Goal: Task Accomplishment & Management: Complete application form

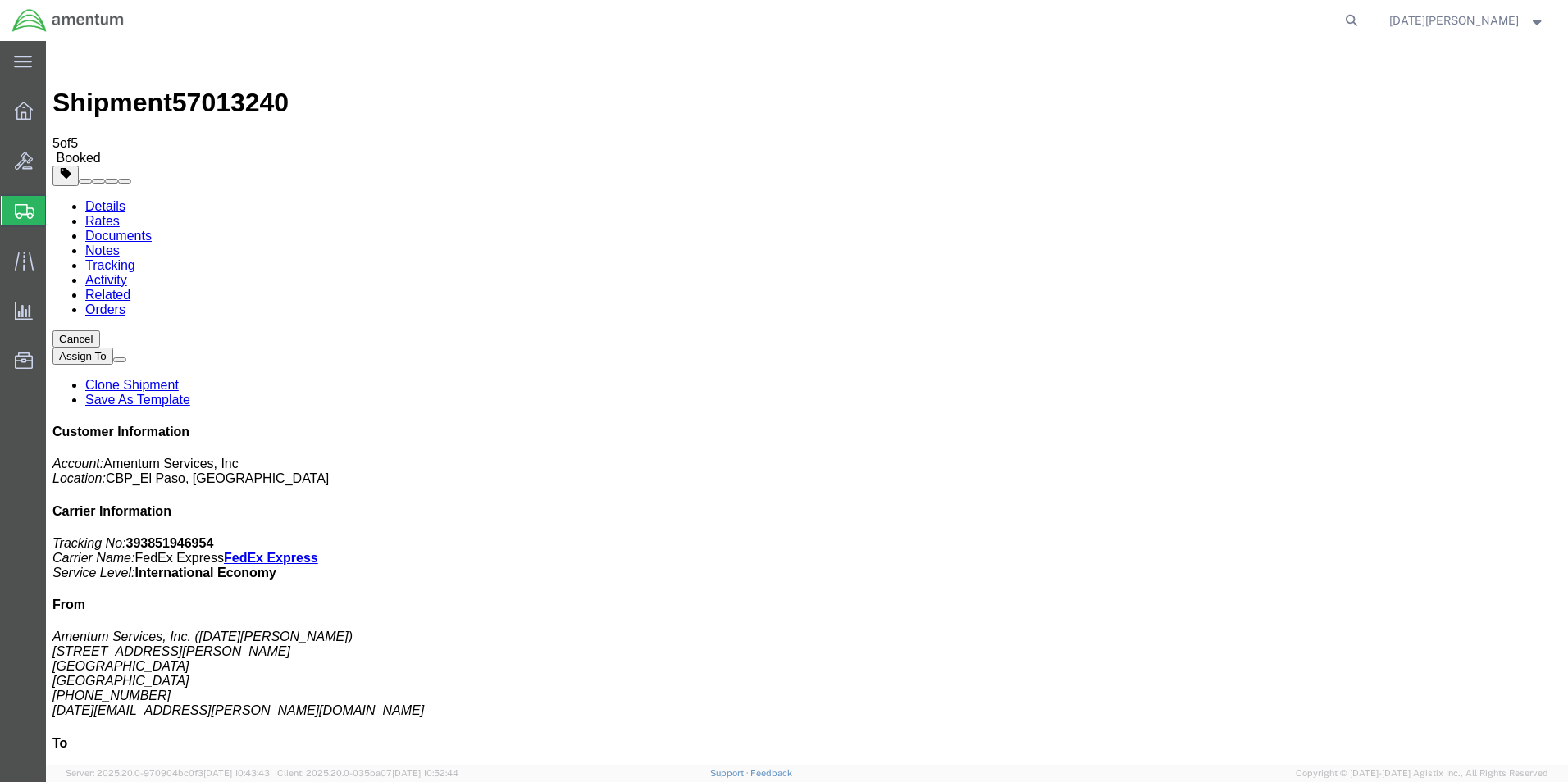
click at [0, 0] on span "Create Shipment" at bounding box center [0, 0] width 0 height 0
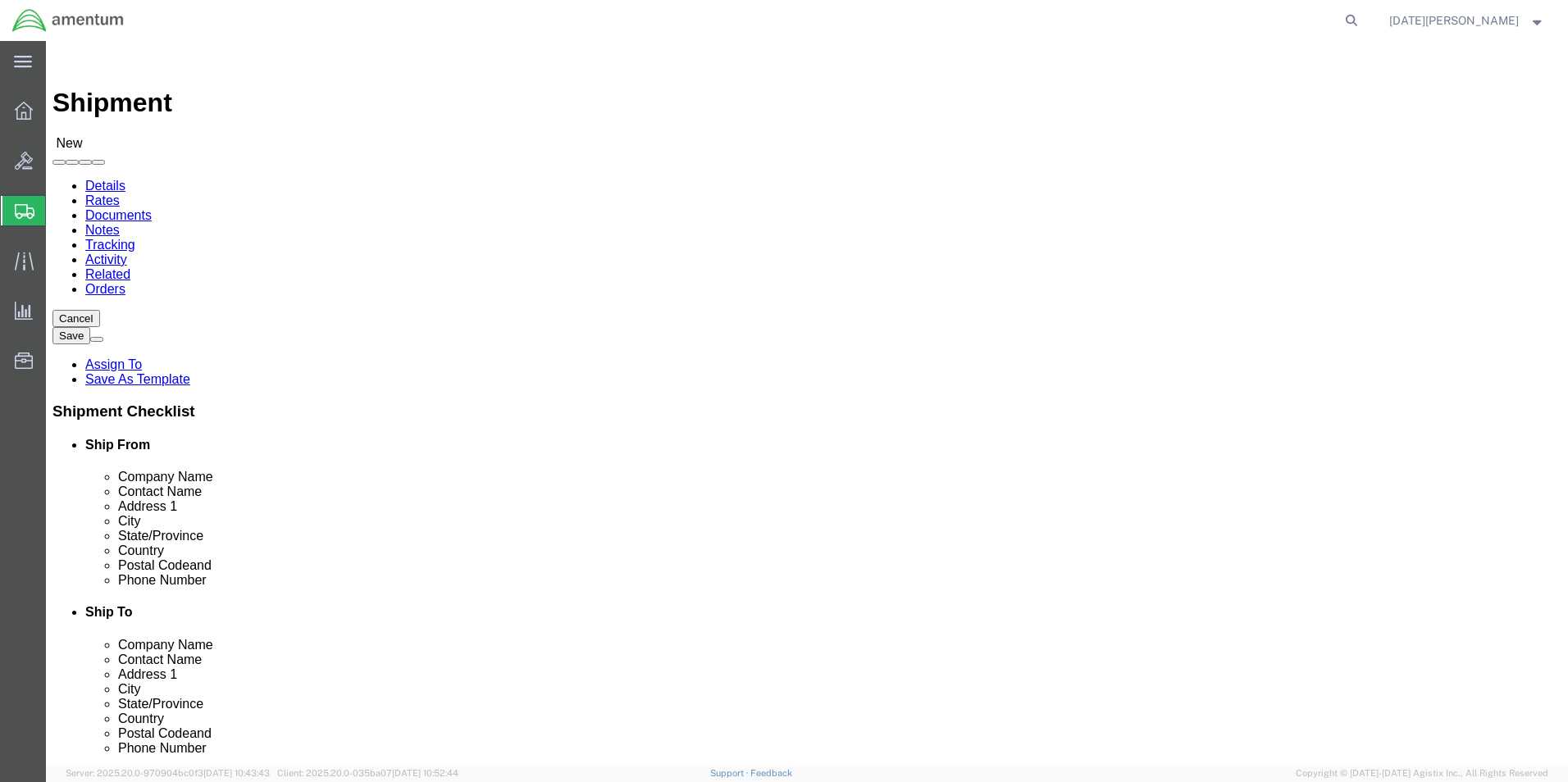
click at [0, 0] on span "Create from Template" at bounding box center [0, 0] width 0 height 0
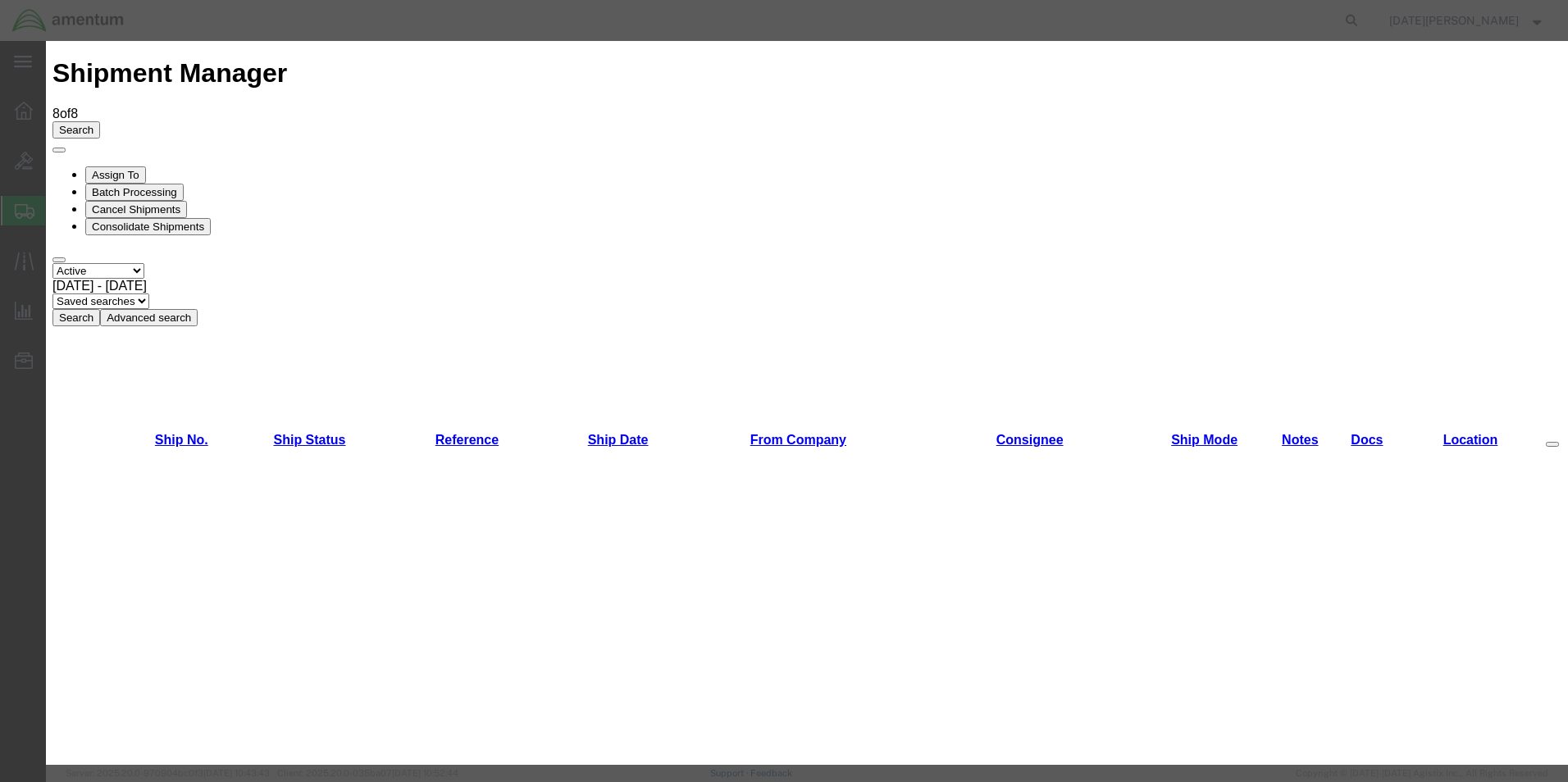
scroll to position [902, 0]
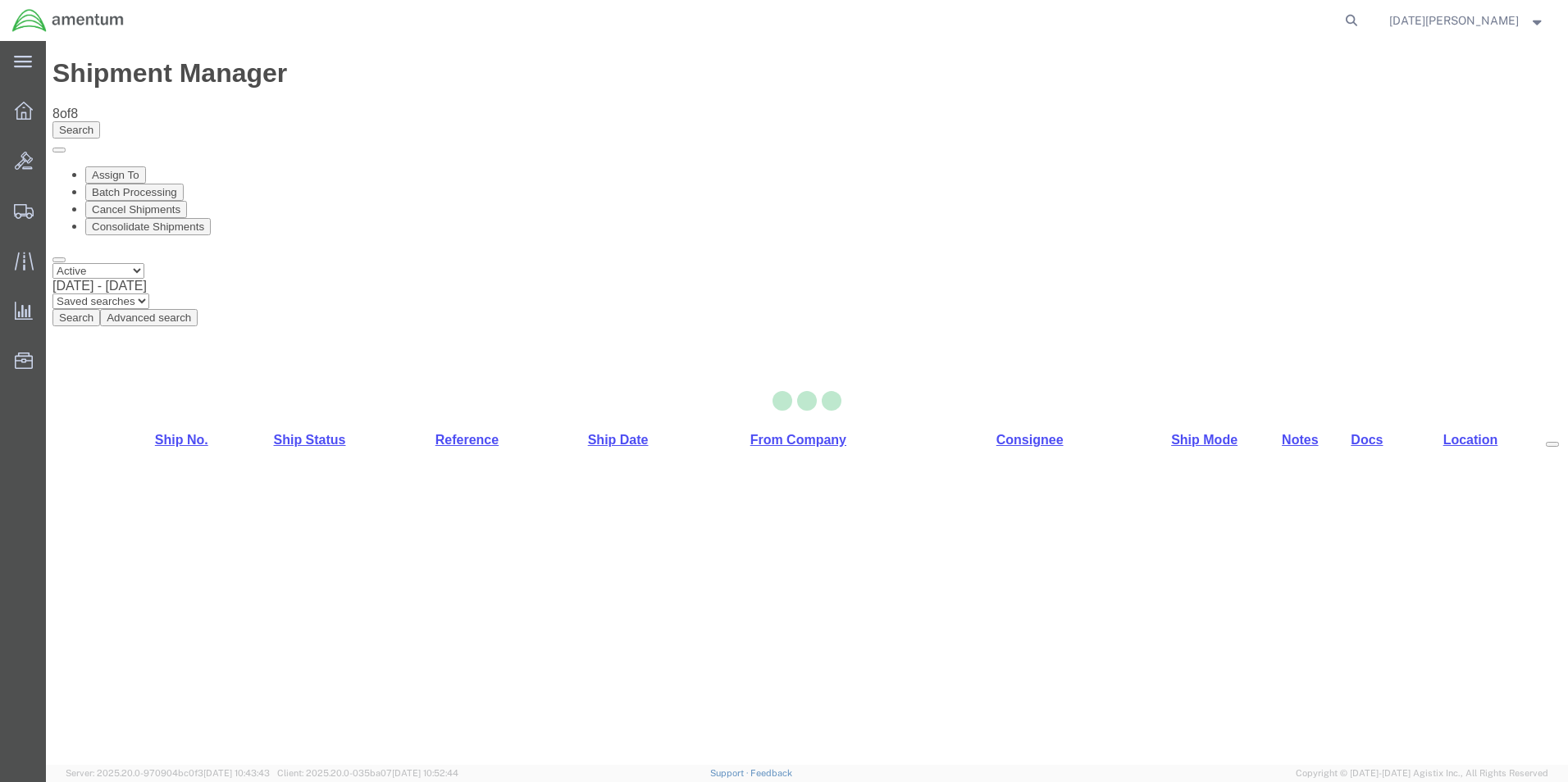
select select "49939"
select select "49930"
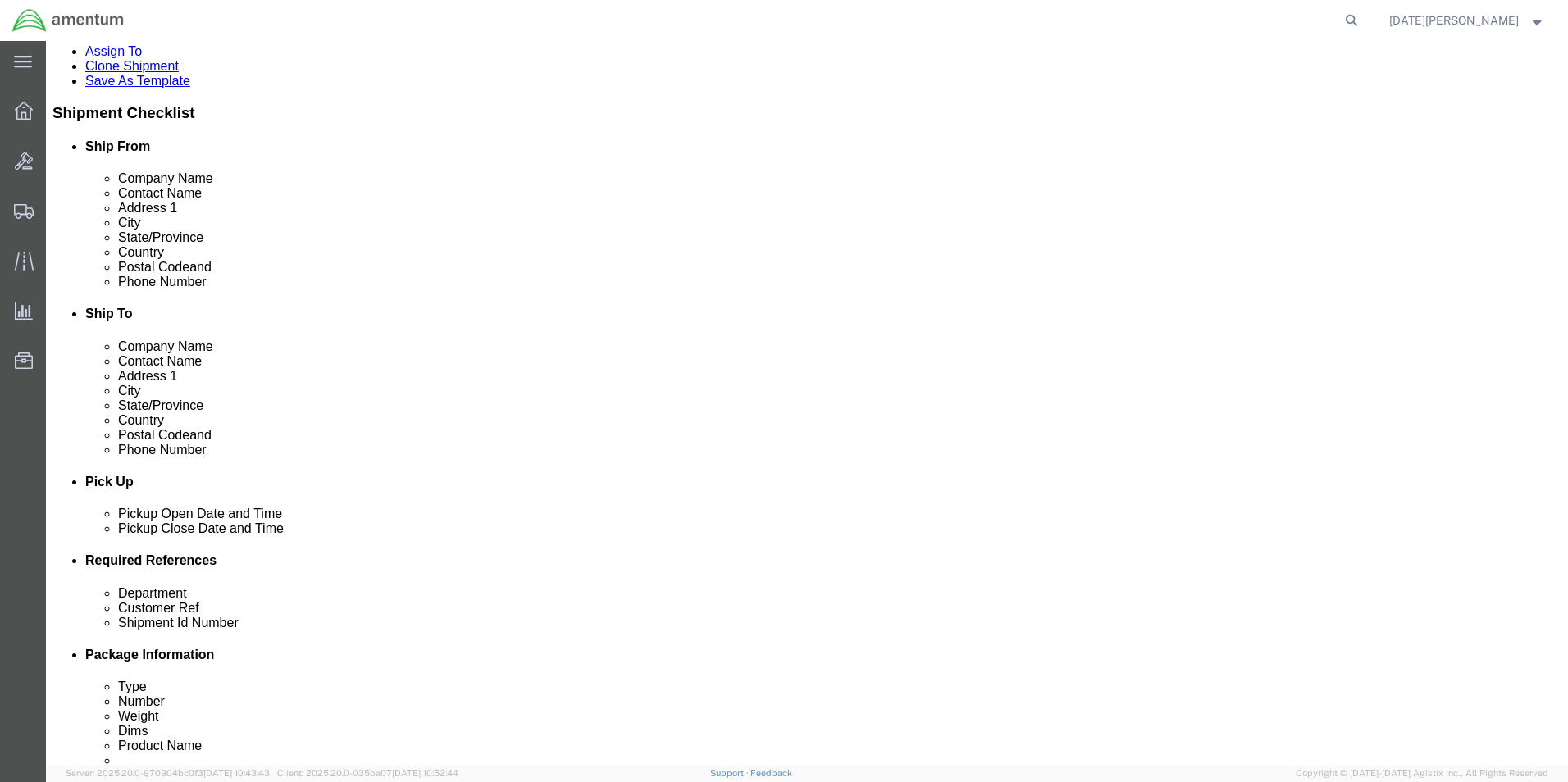
scroll to position [656, 0]
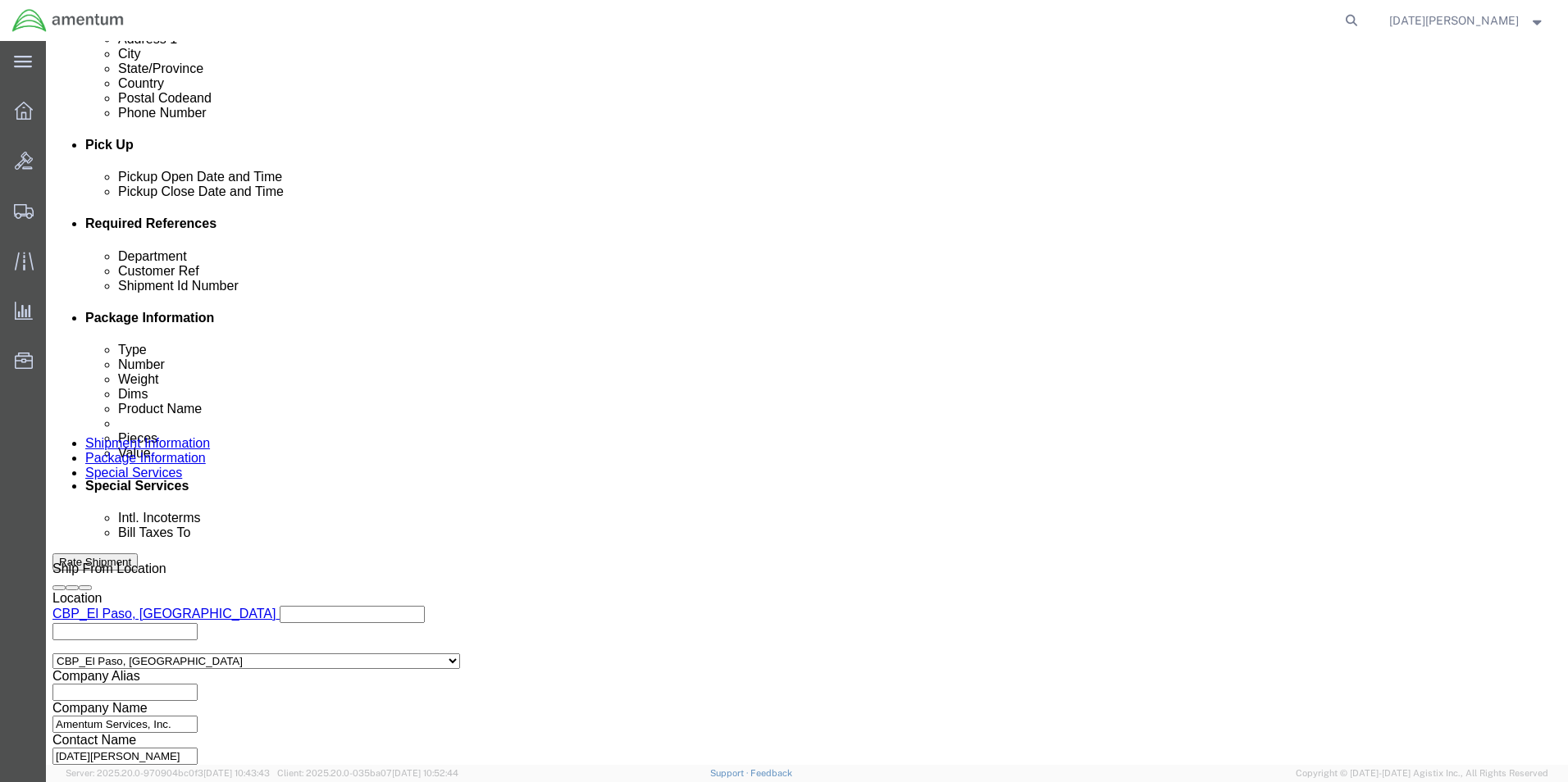
click input "text"
type input "614-007880"
paste input "614-007880"
type input "614-007880"
paste input "614-007880"
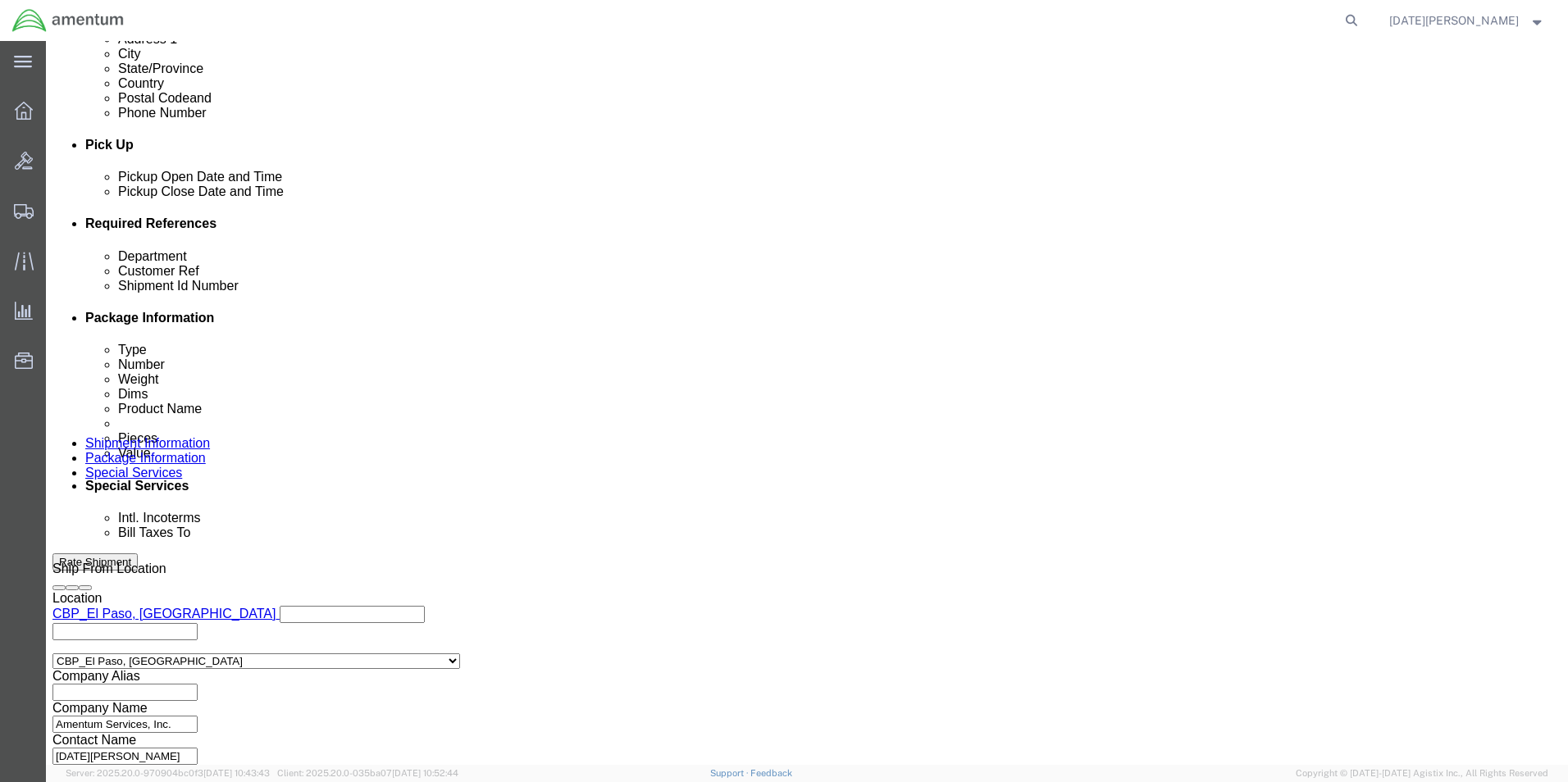
type input "614-007880"
click input "614-007880"
type input "CBP"
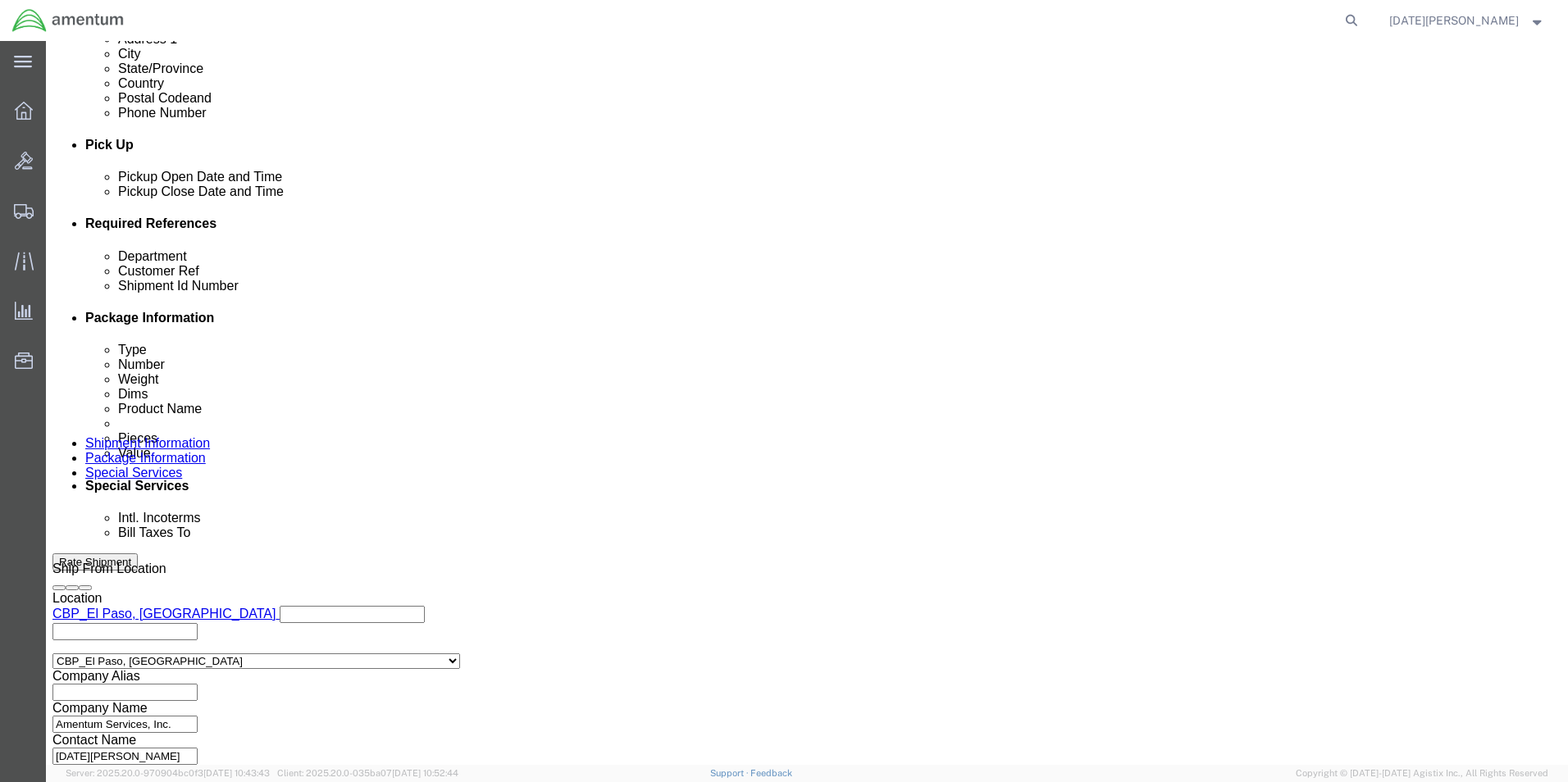
click button "Continue"
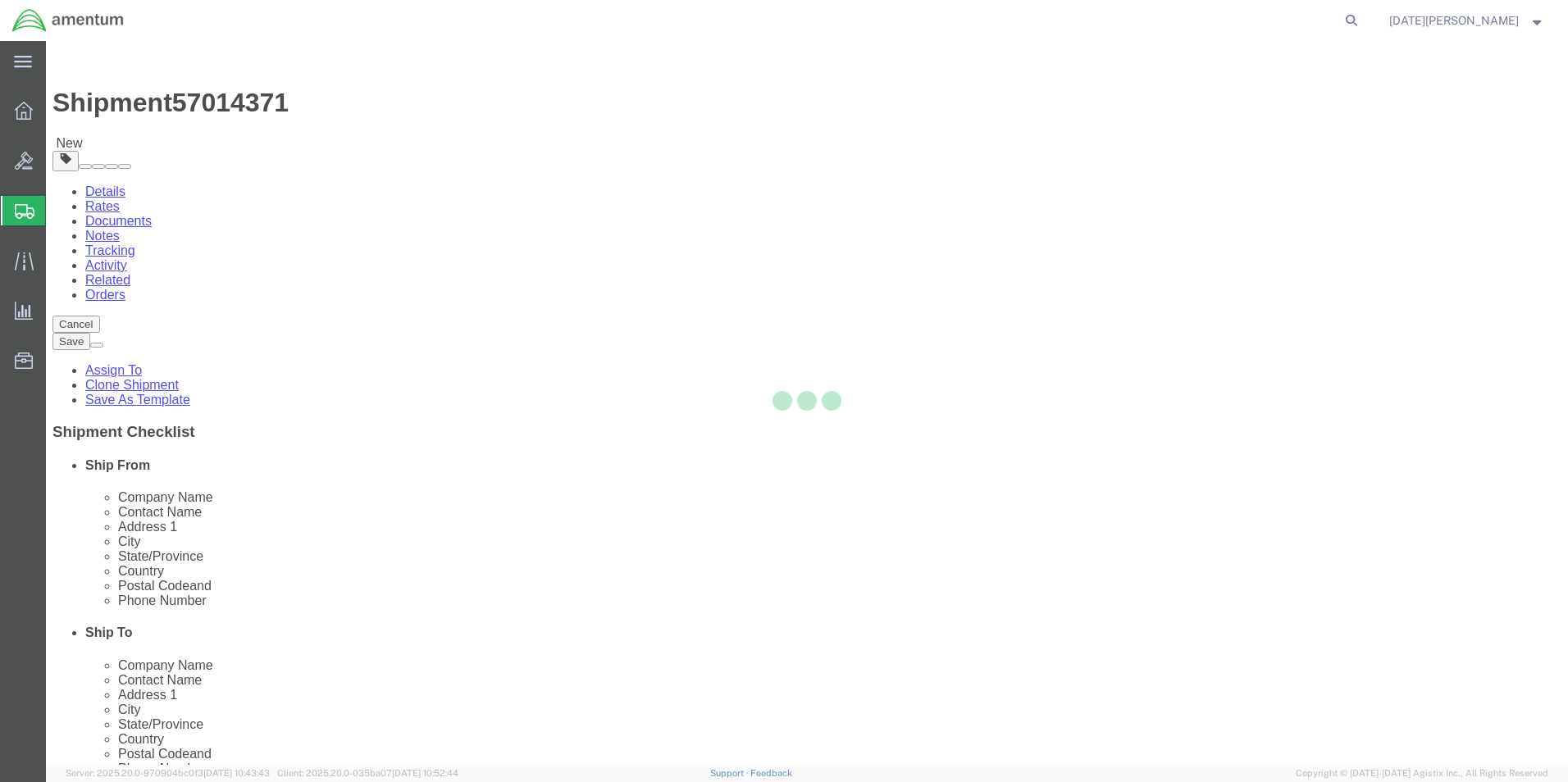
select select "YRPK"
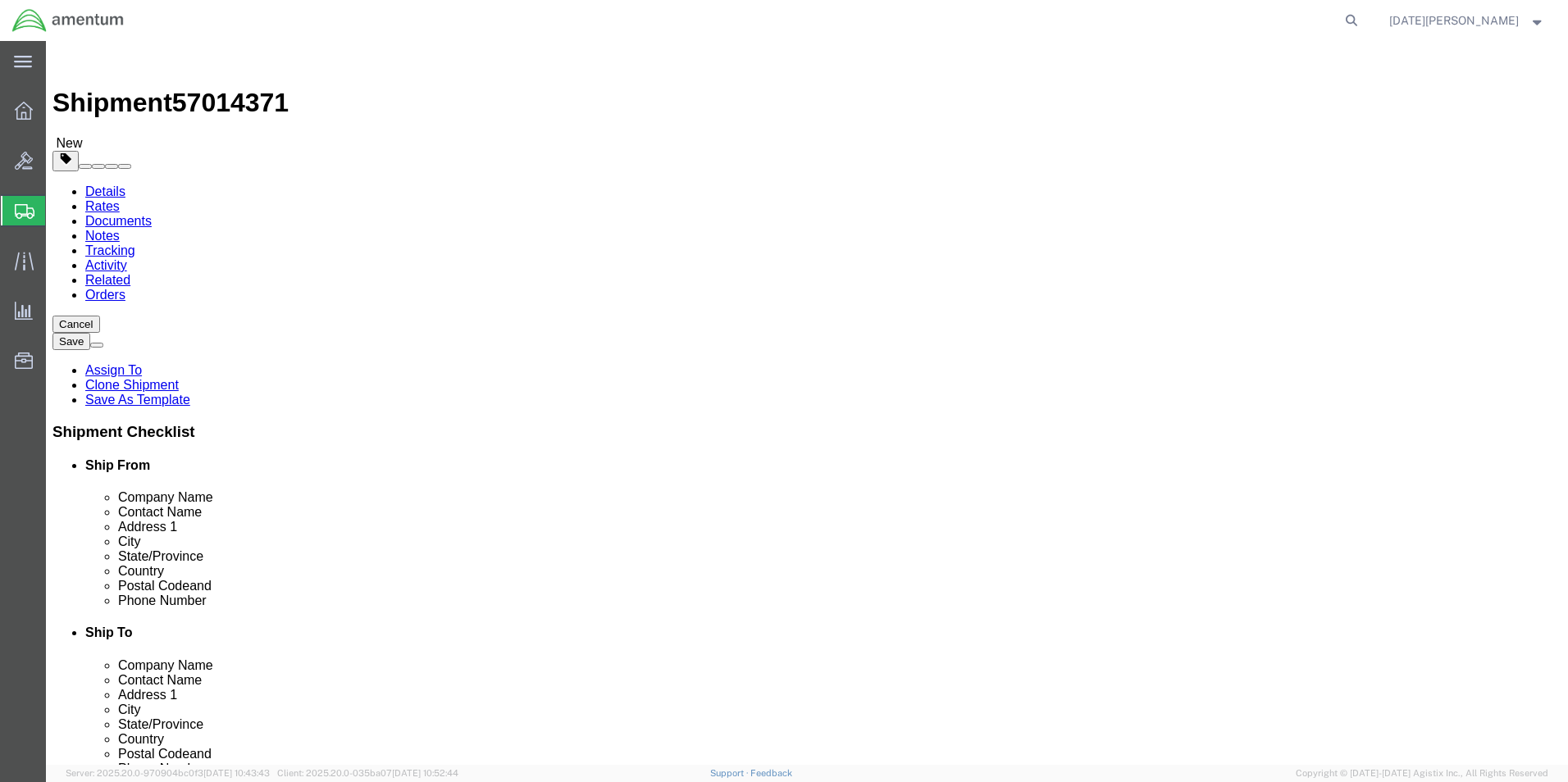
click input "text"
type input "20"
type input "12"
type input "9"
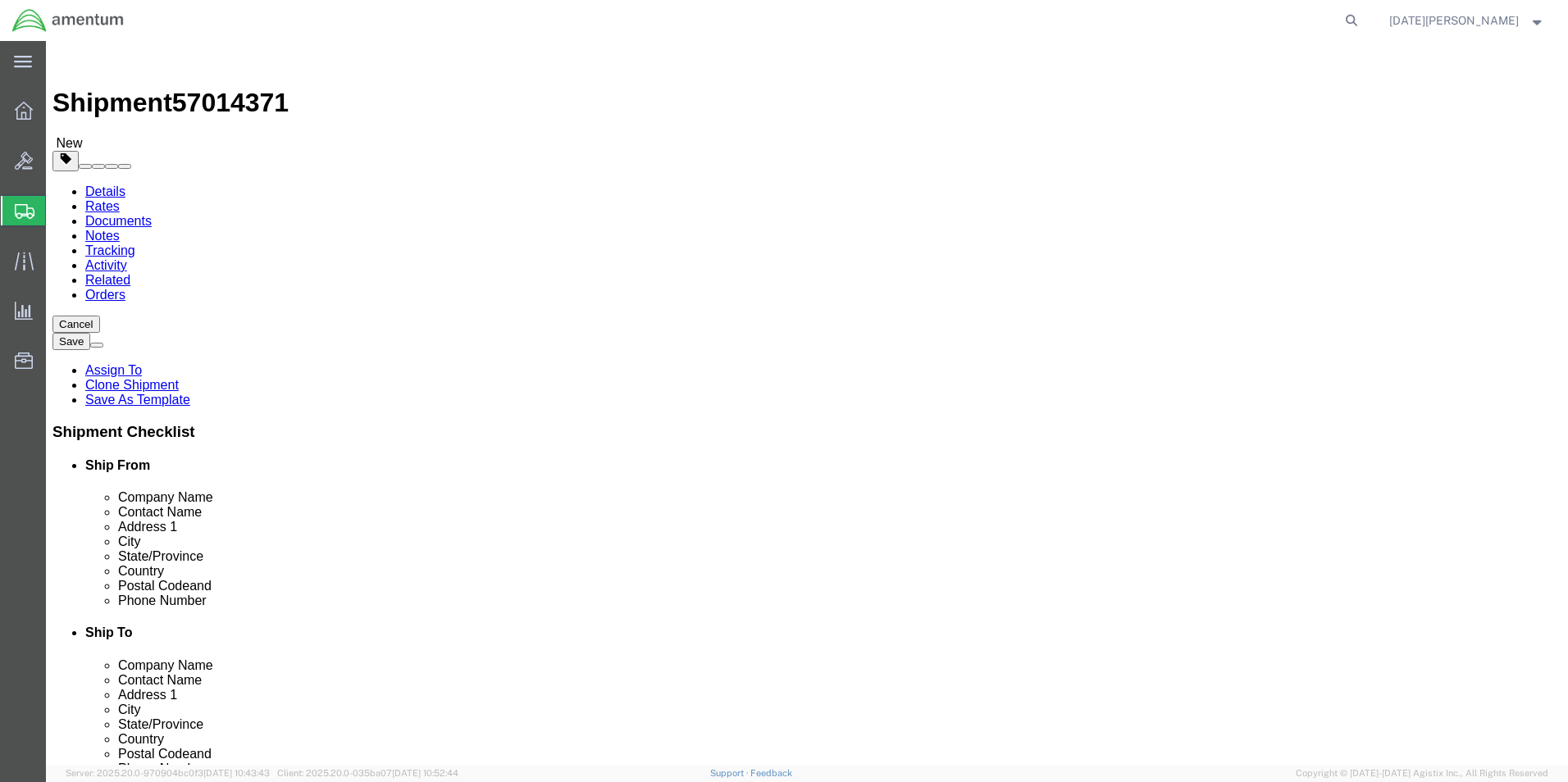
click link "Add Content"
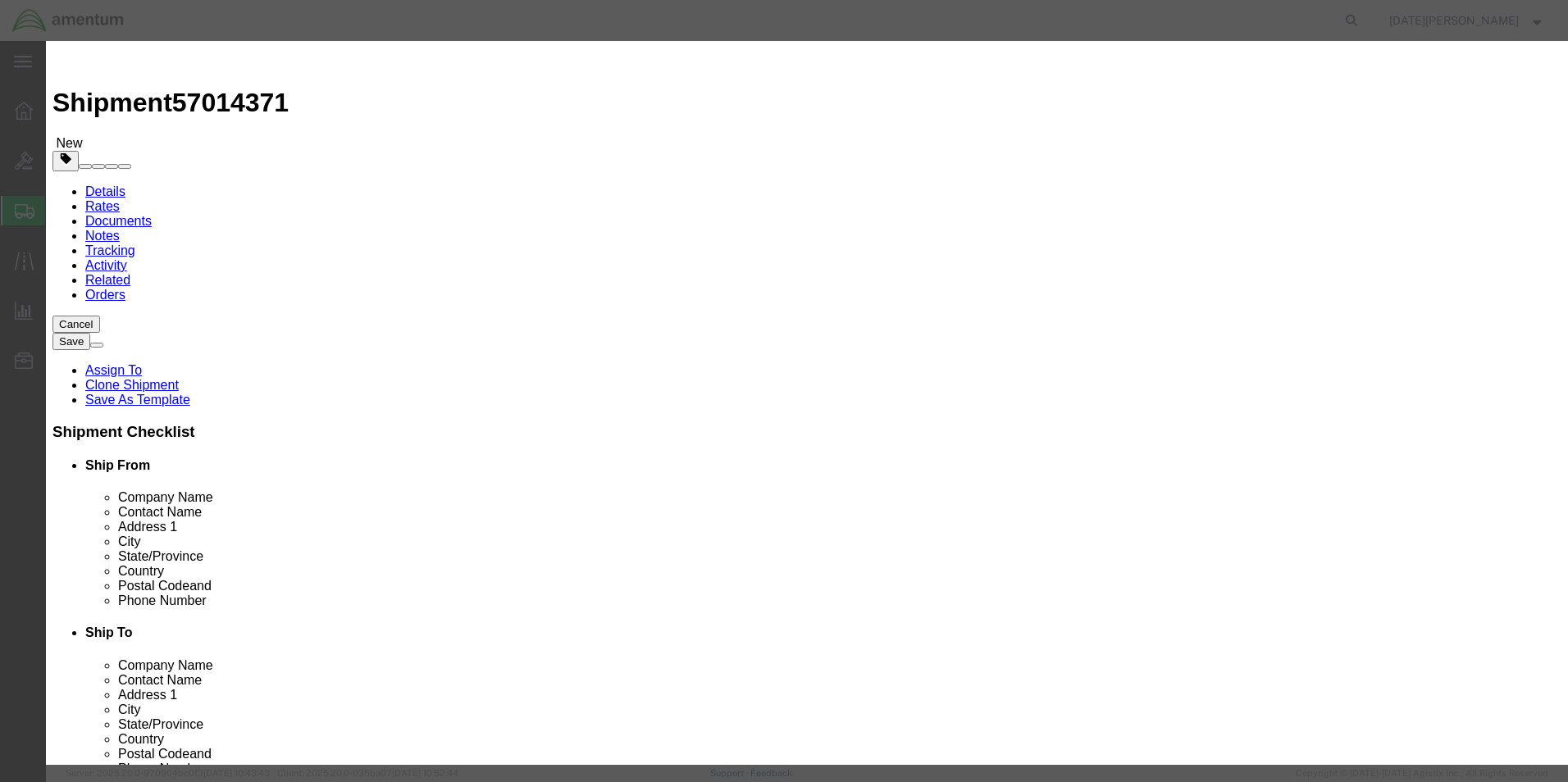
click div "Commodity library"
click input "text"
type input "FIRE EXTINGUISHER"
type input "1"
type input "200"
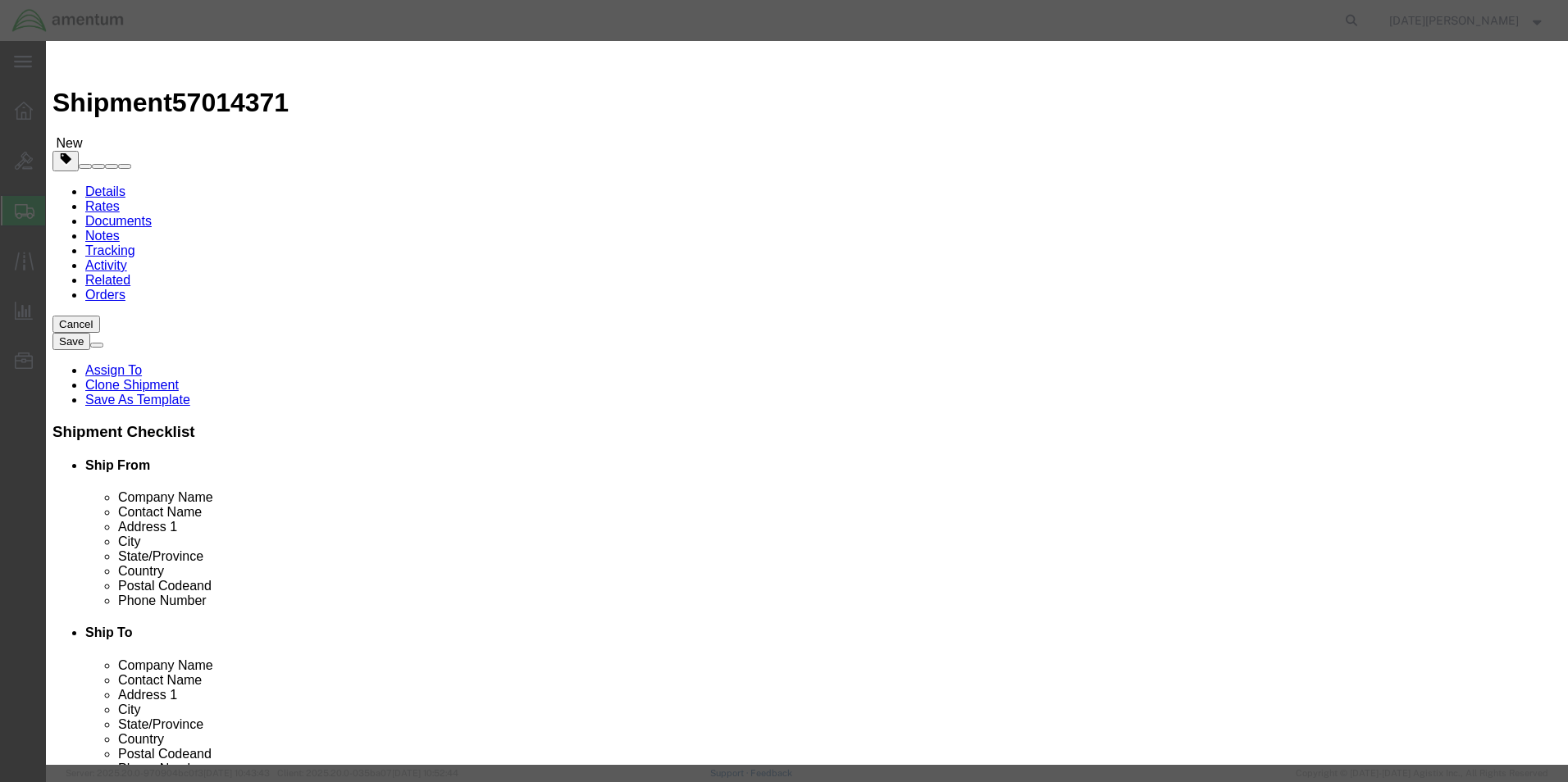
select select "USD"
click button "Save & Close"
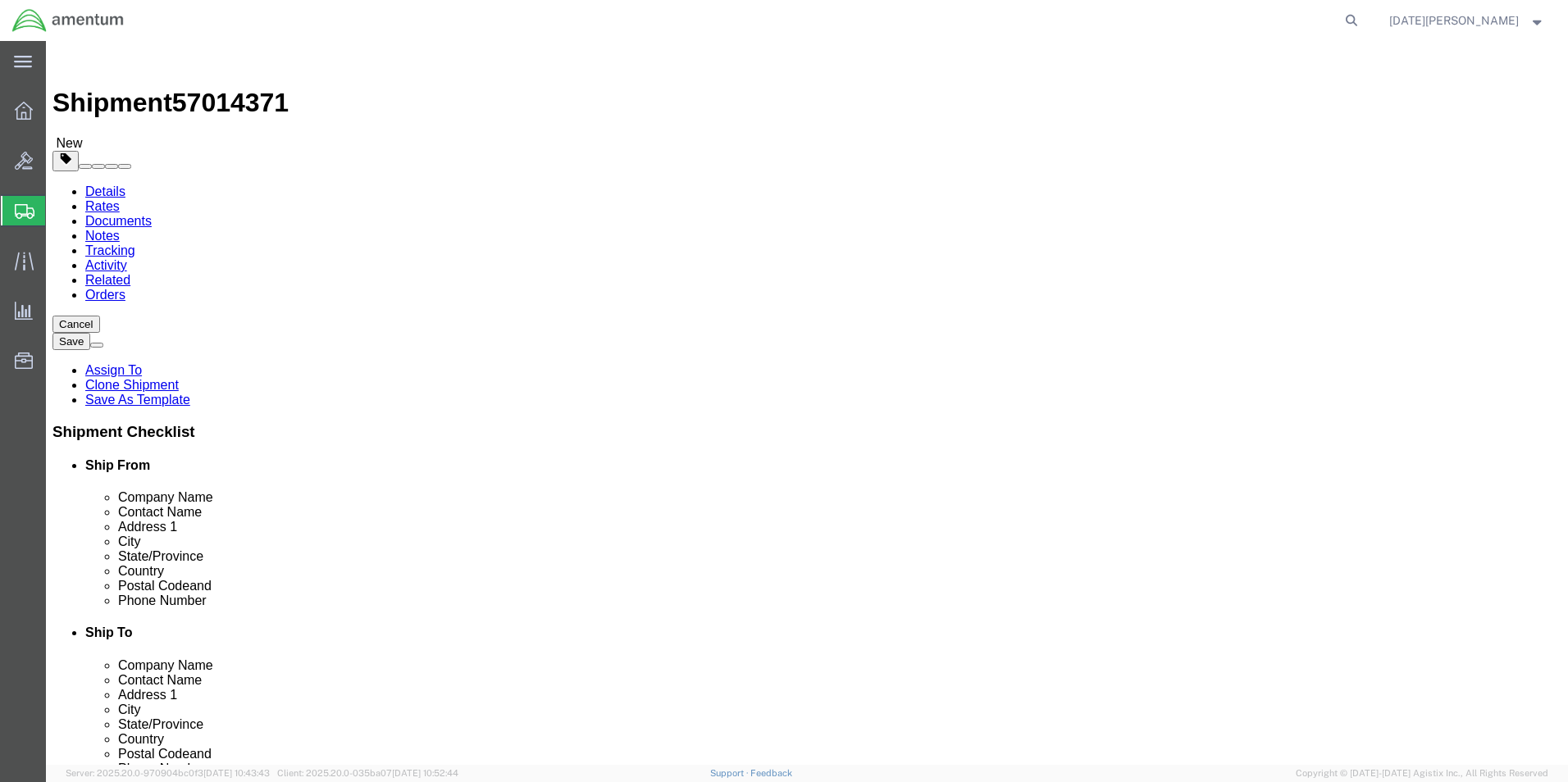
click button "Rate Shipment"
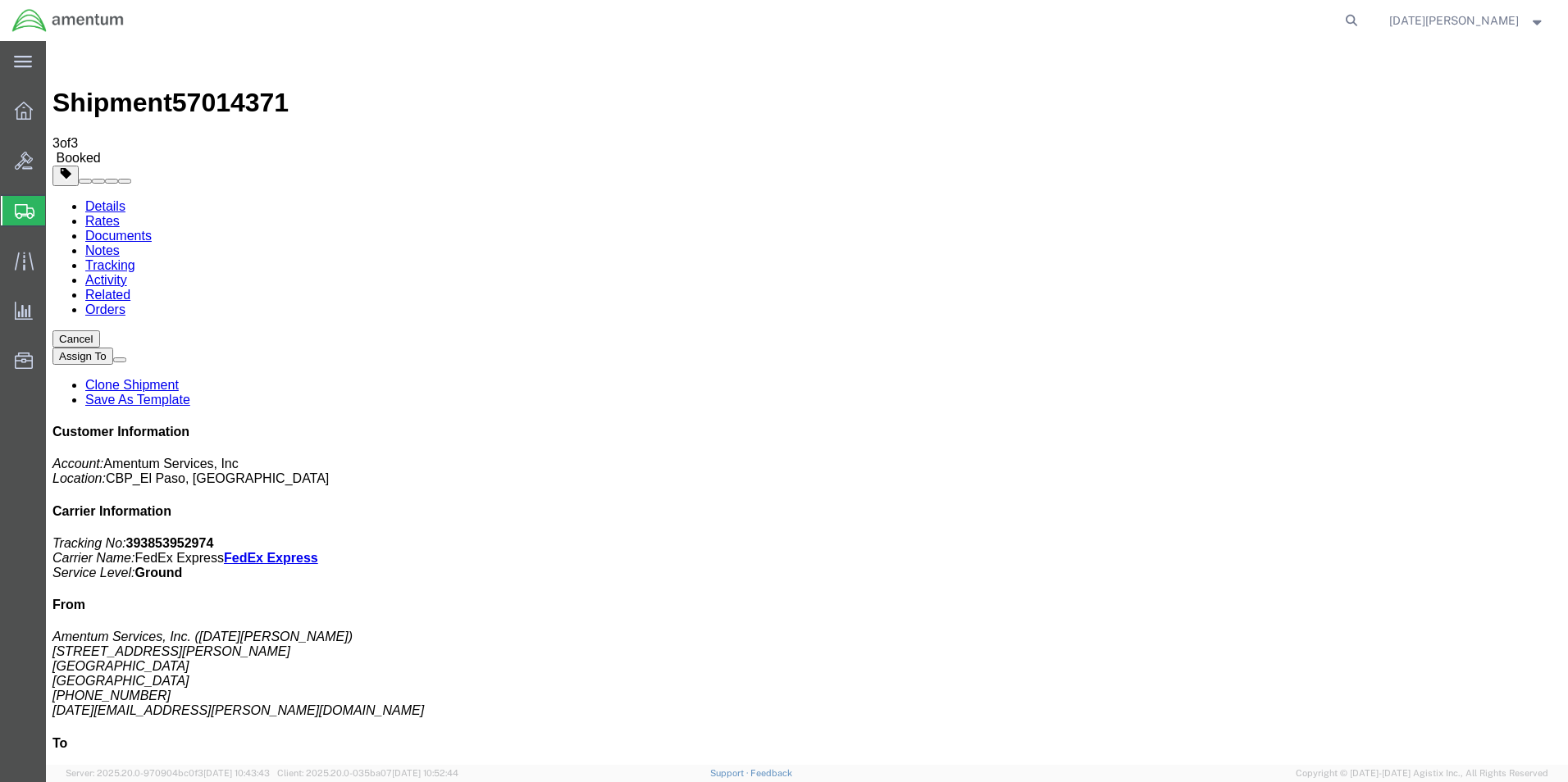
drag, startPoint x: 688, startPoint y: 292, endPoint x: 959, endPoint y: 397, distance: 290.6
click at [0, 0] on span "Create from Template" at bounding box center [0, 0] width 0 height 0
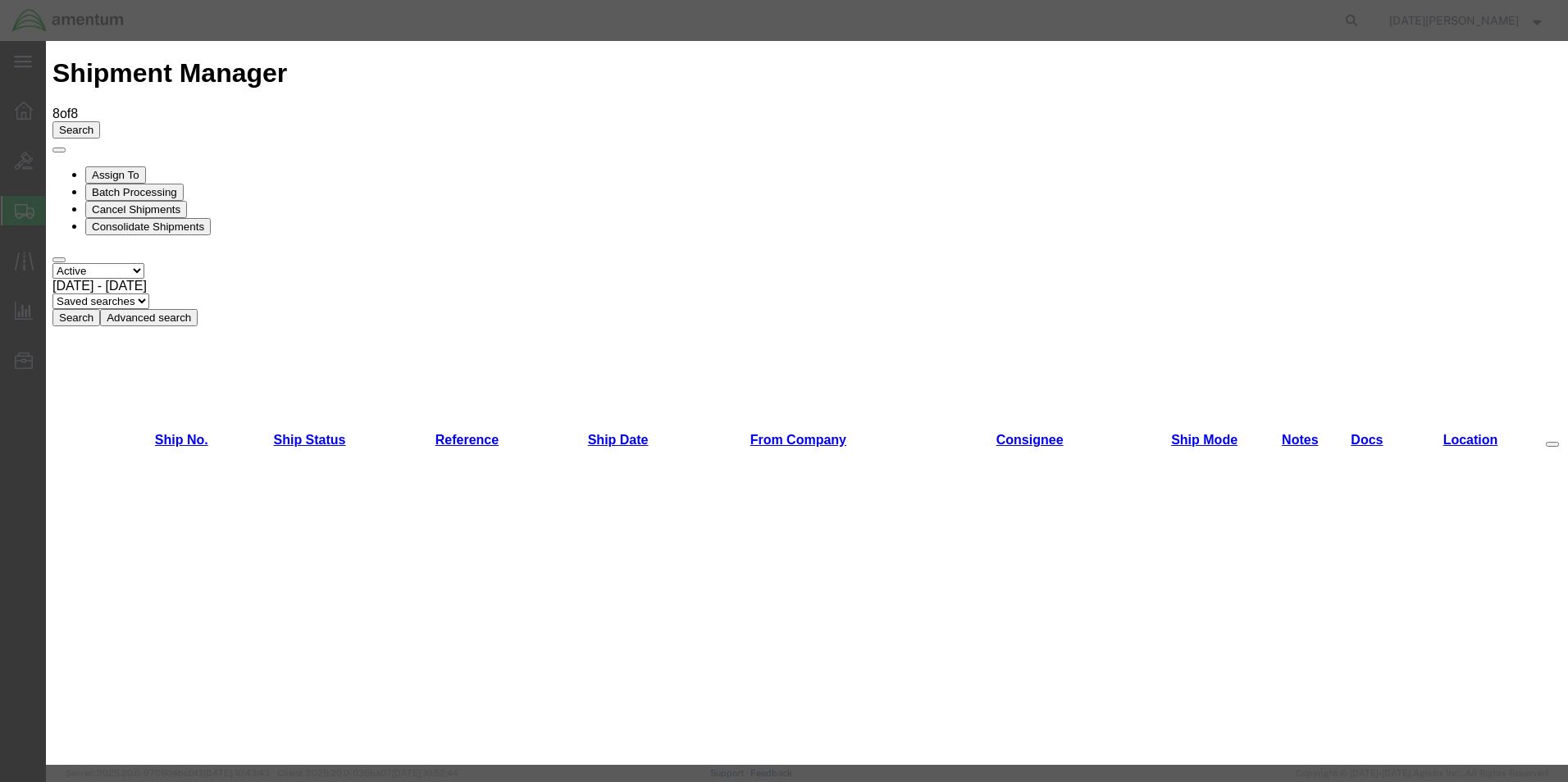
scroll to position [902, 0]
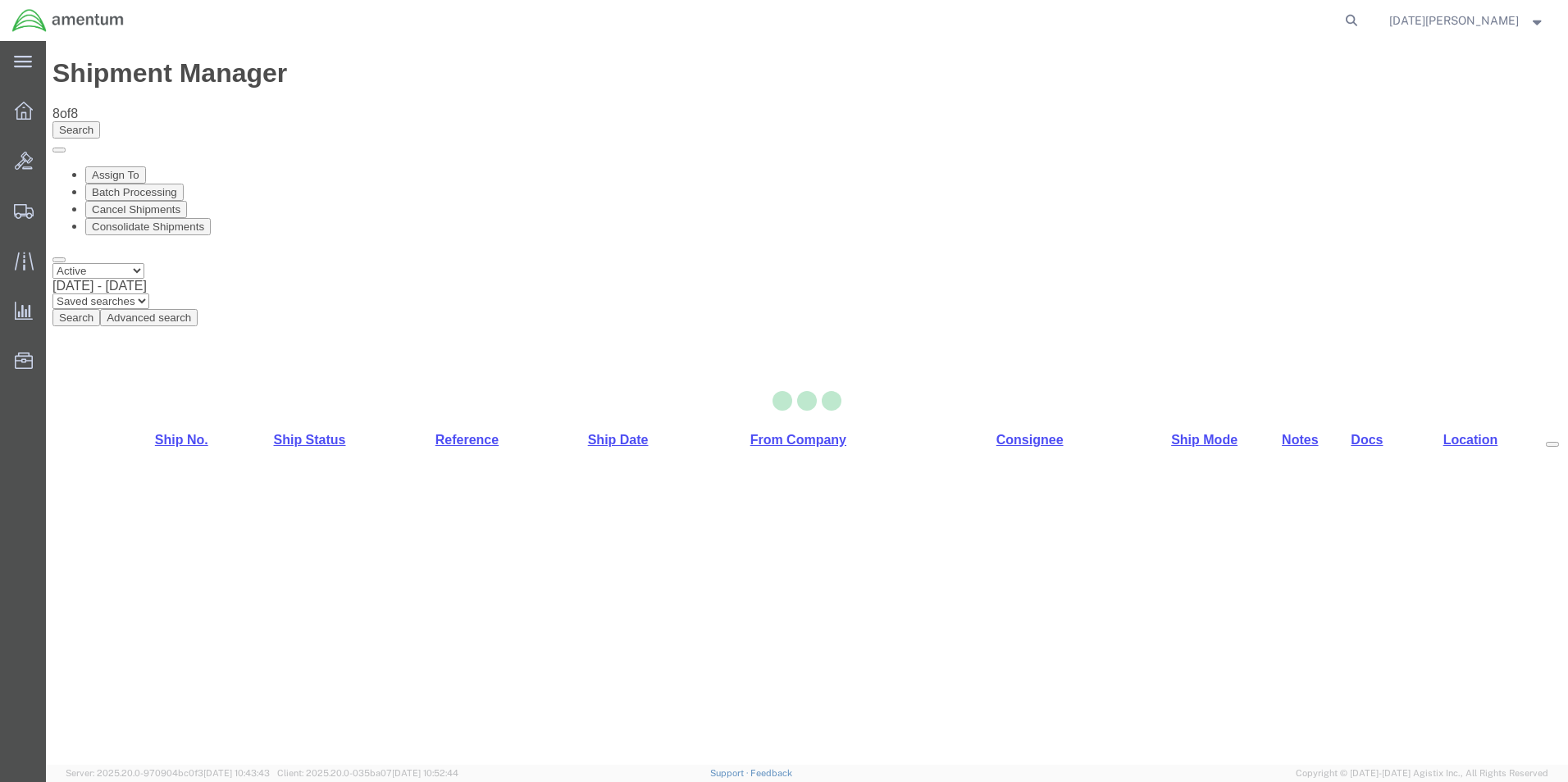
select select "49939"
select select "49930"
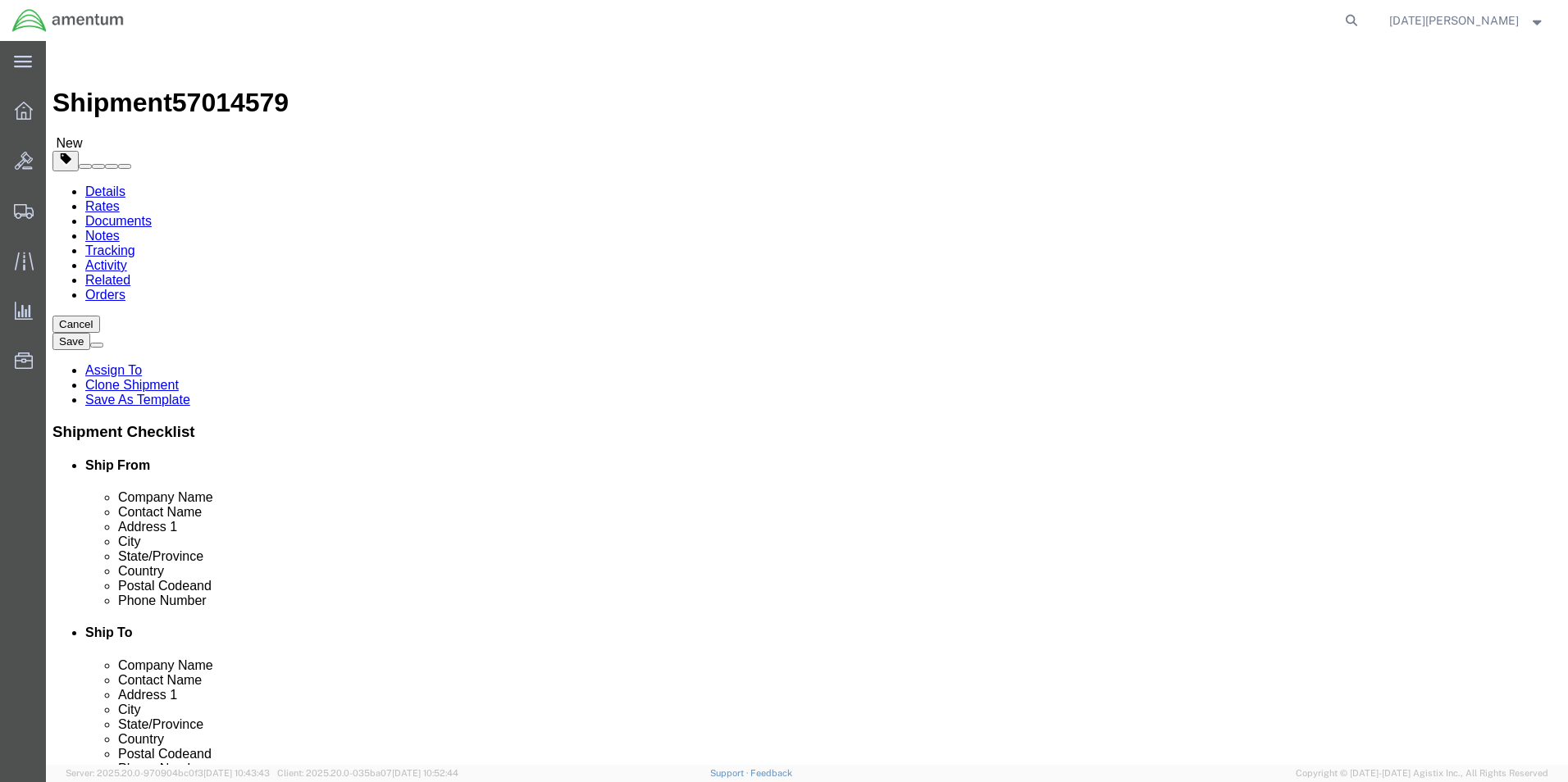
scroll to position [574, 0]
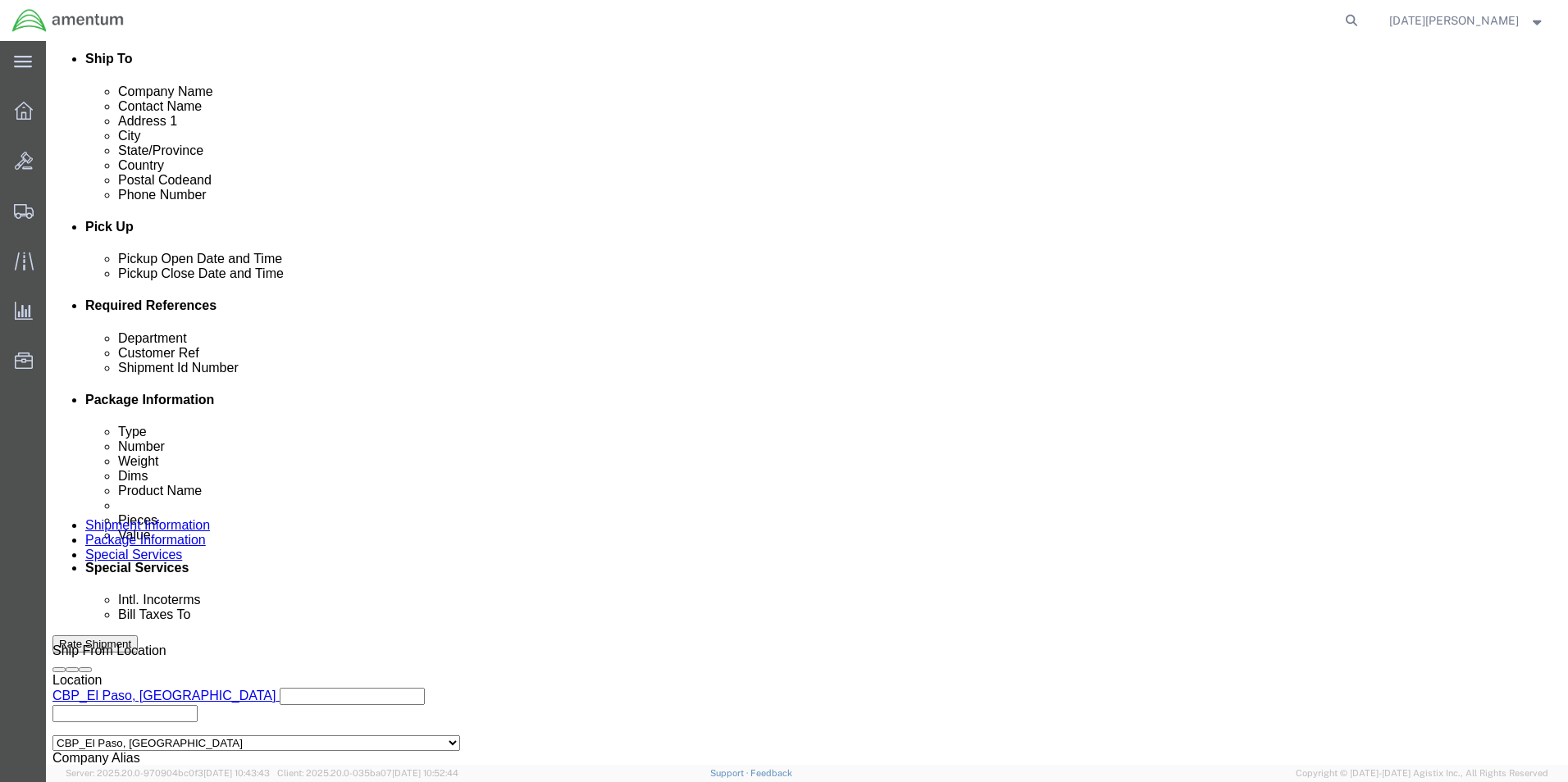
click input "text"
type input "CBP"
type input "EJA SHOP SUPPLIES"
paste input "EJA SHOP SUPPLIES"
type input "EJA SHOP SUPPLIES"
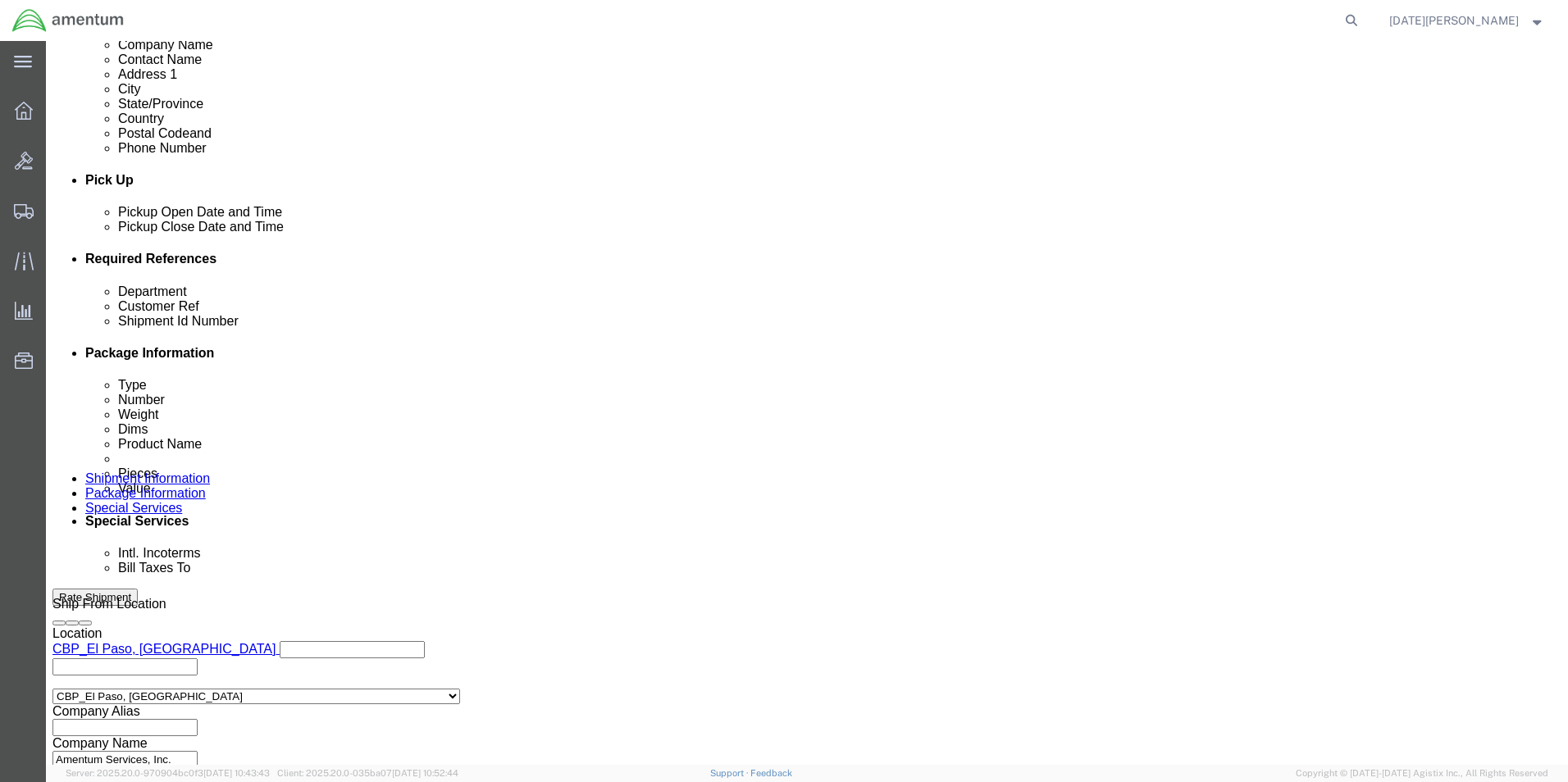
scroll to position [684, 0]
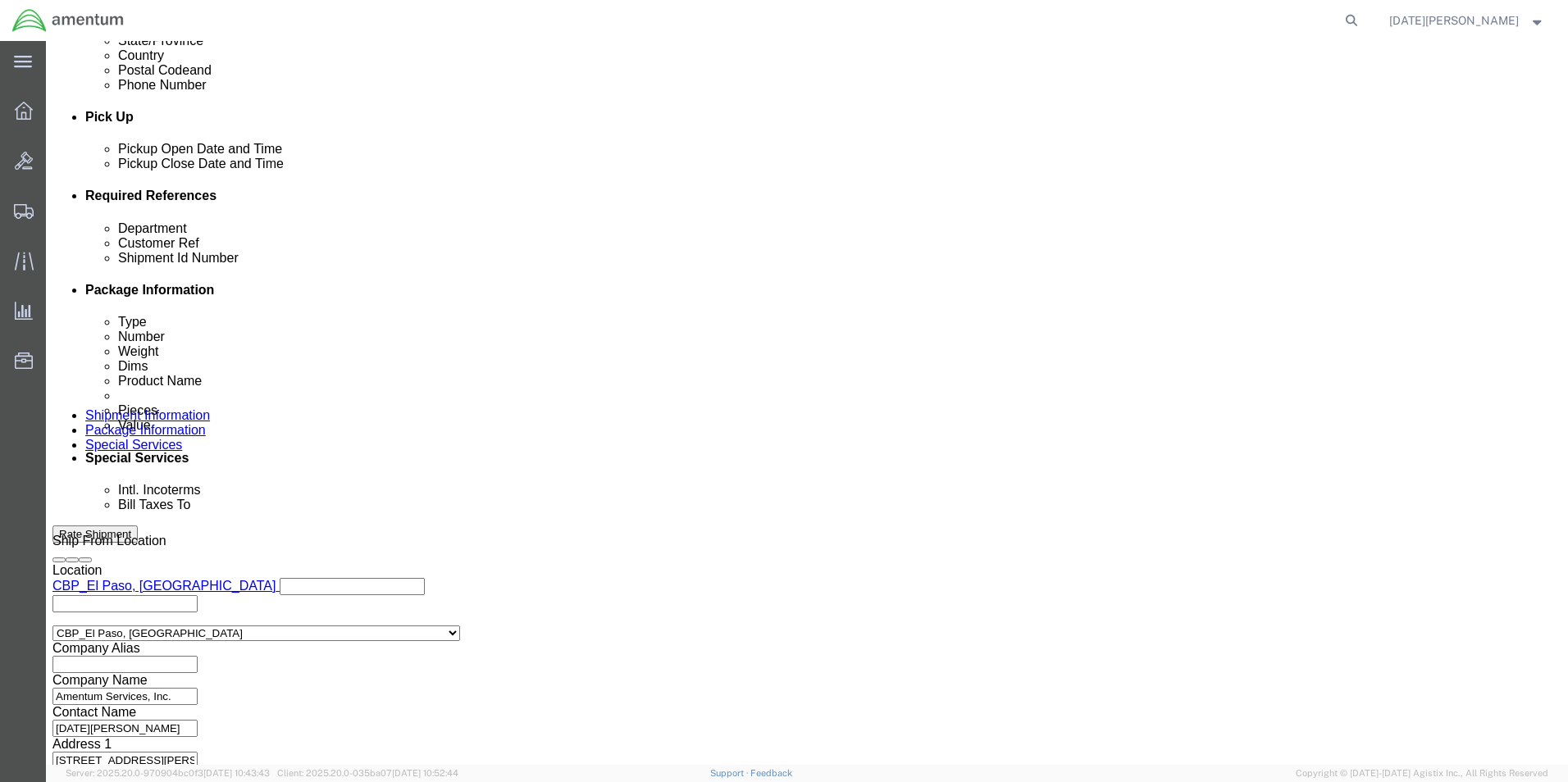
click button "Continue"
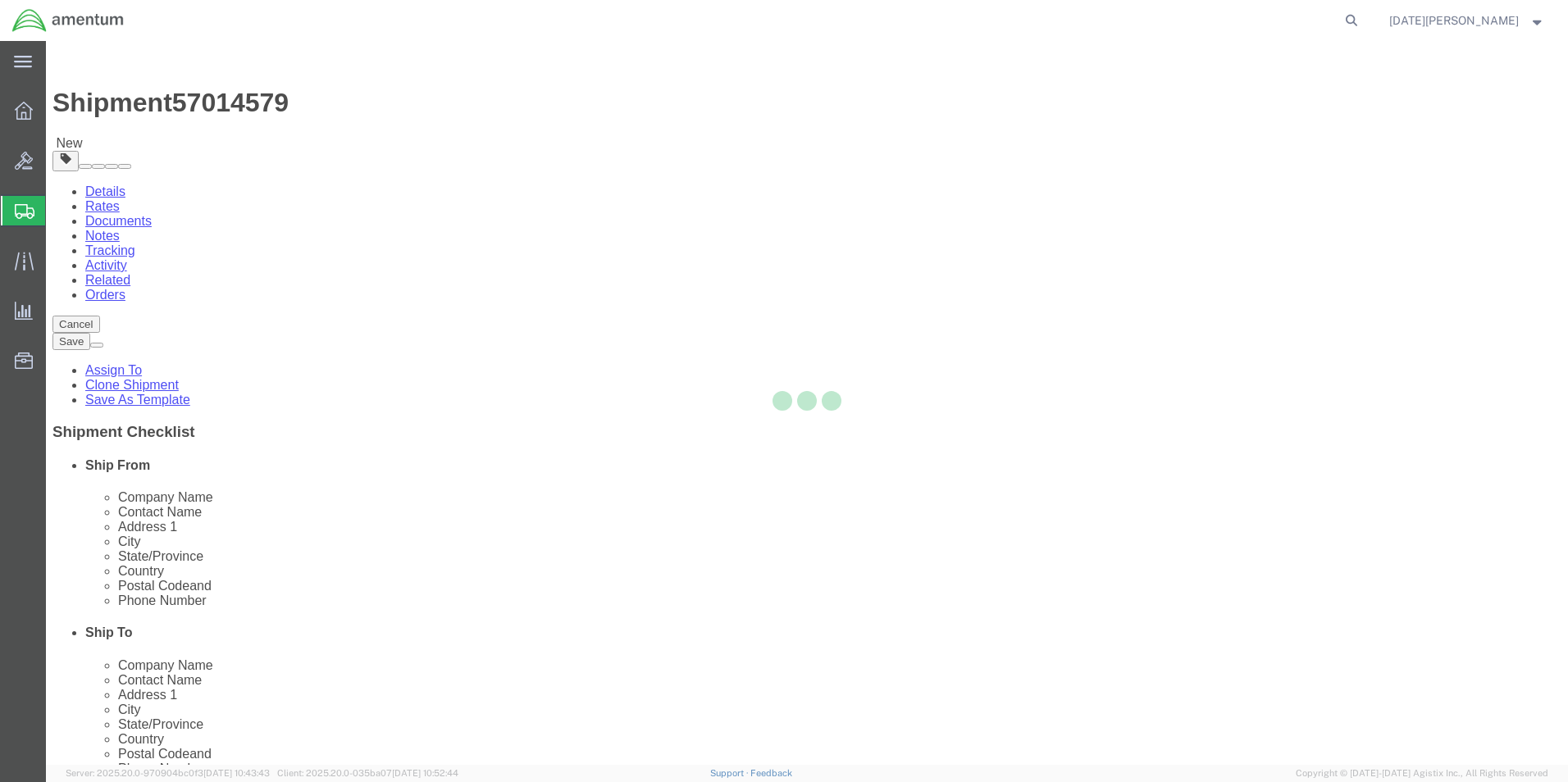
select select "YRPK"
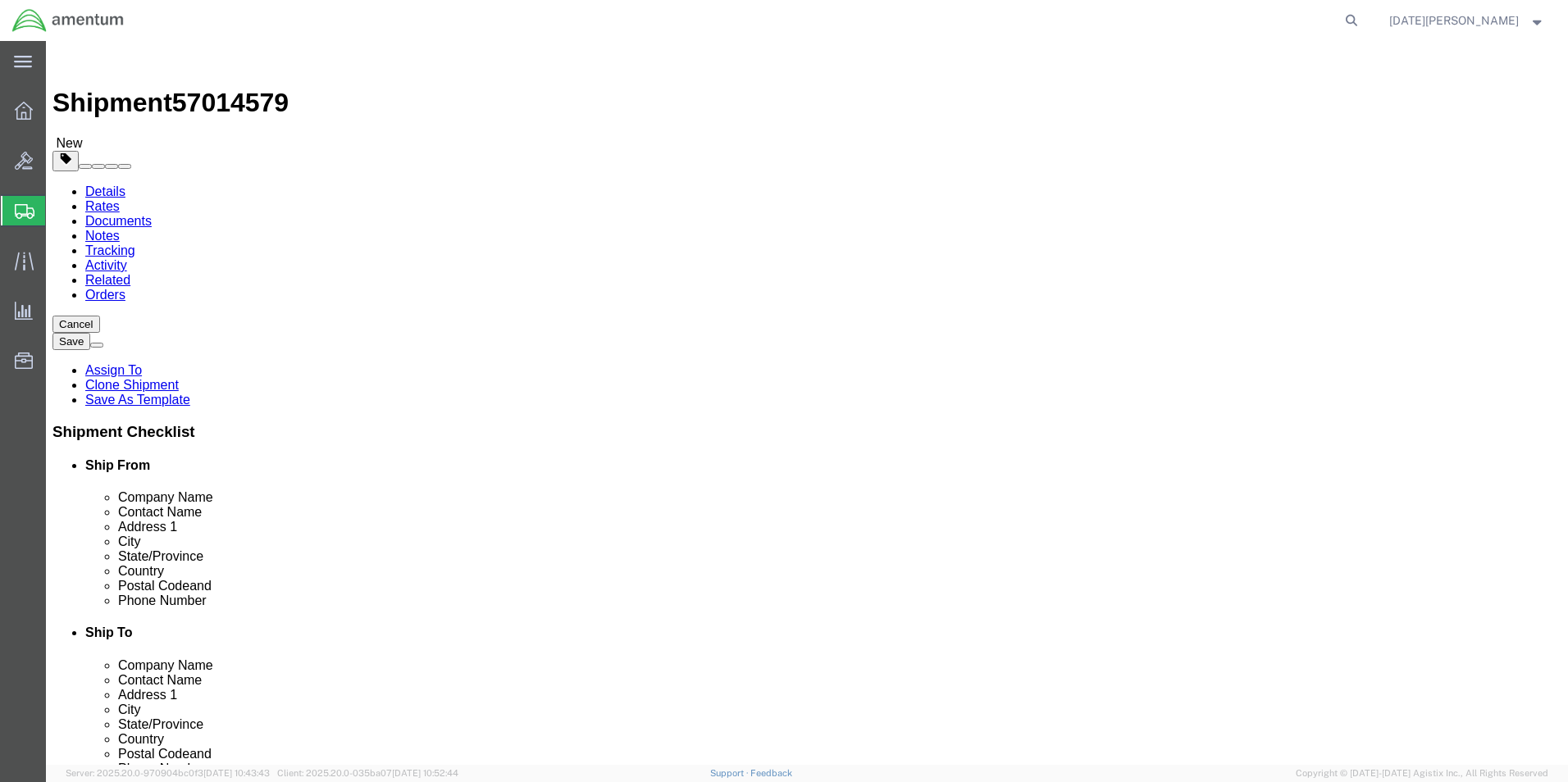
click input "text"
type input "24"
type input "12"
type input "18"
type input "12"
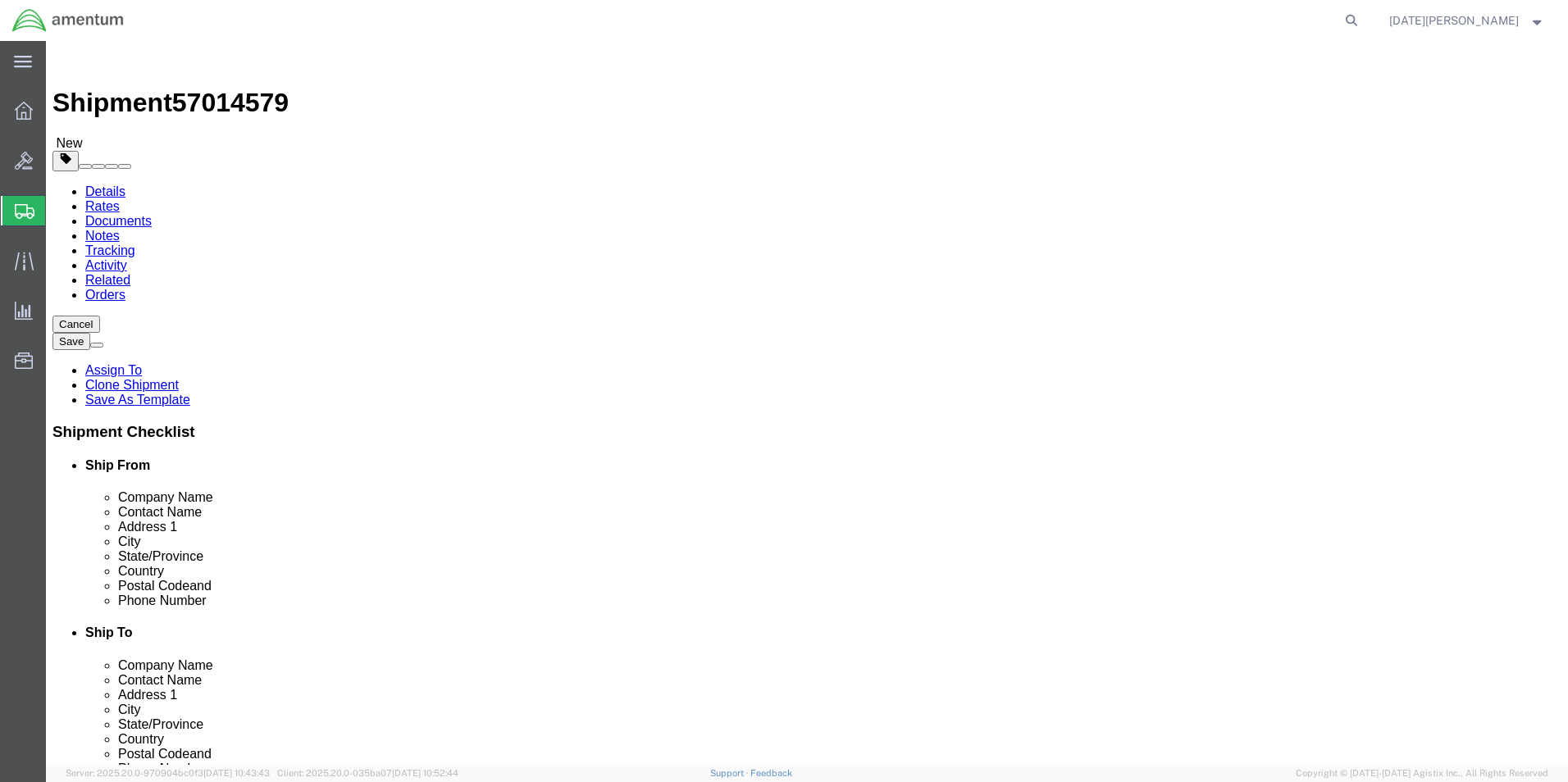
click div "Previous Continue"
click div "Package Content # 1 x Package Type Select Bale(s) Basket(s) Bolt(s) Bottle(s) B…"
click link "Add Content"
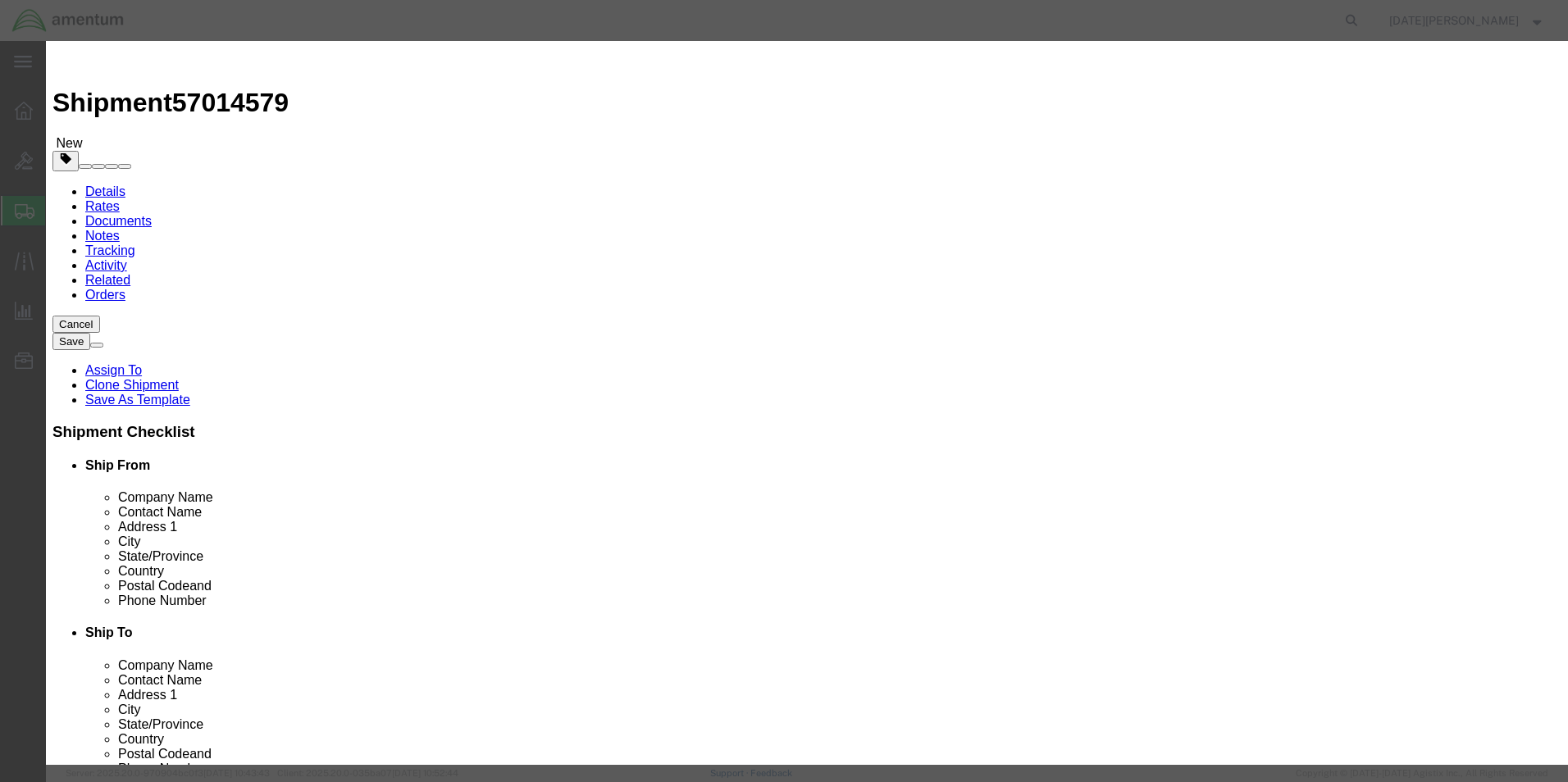
click div
click input "text"
type input "SHOP SUPPLIES"
type input "50"
type input "2"
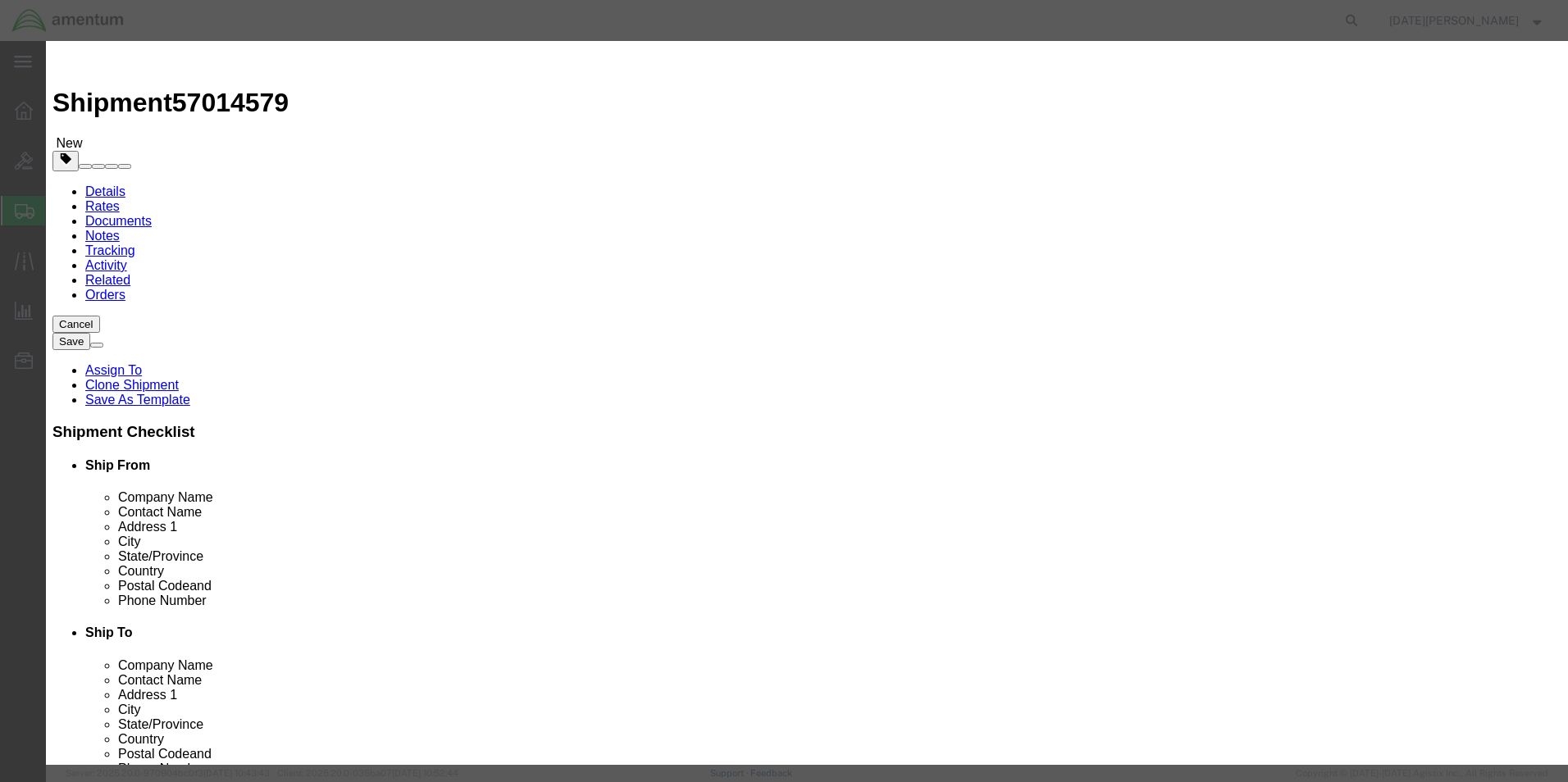
type input "500"
select select "USD"
click button "Save & Close"
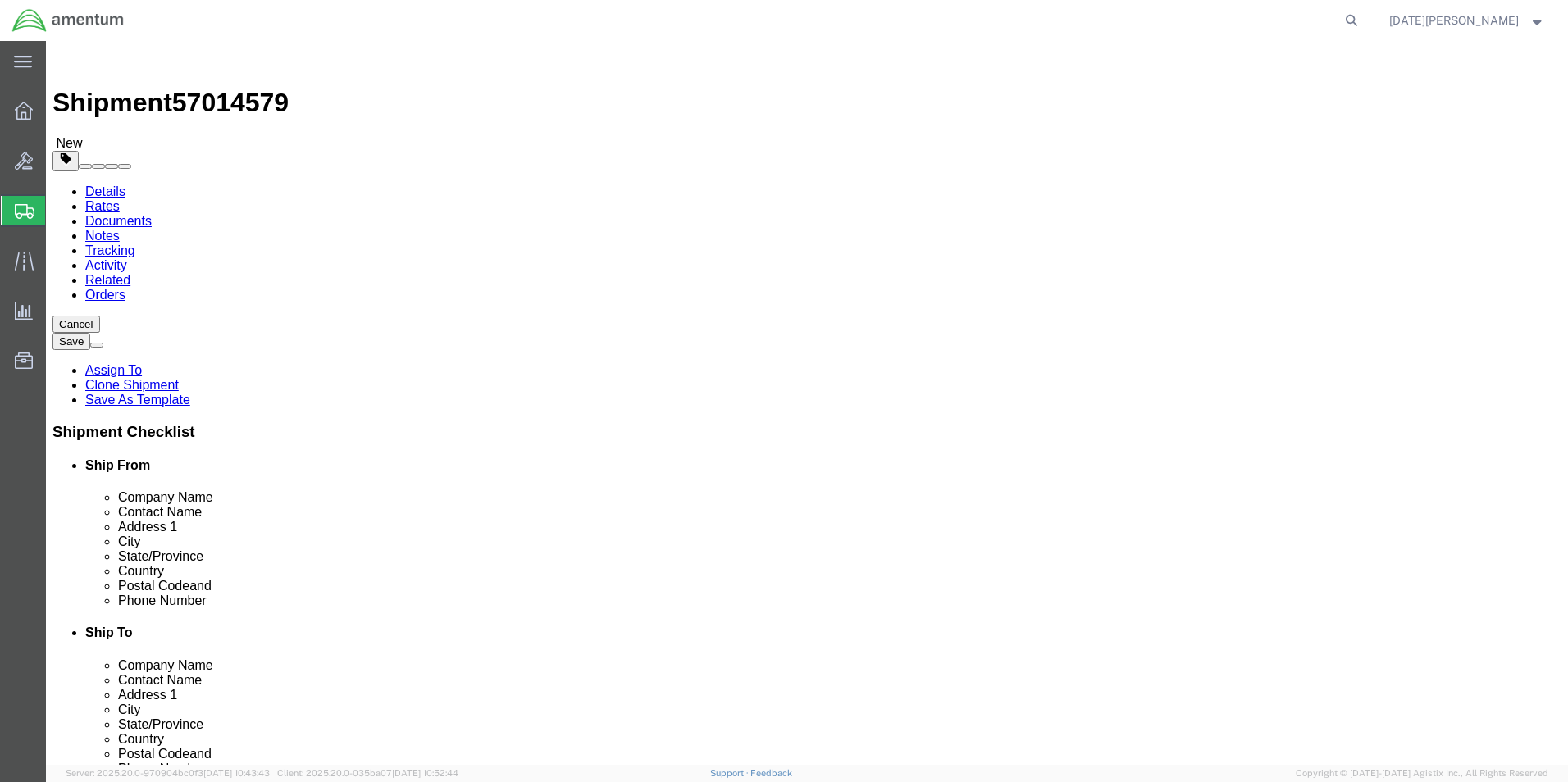
click button "Rate Shipment"
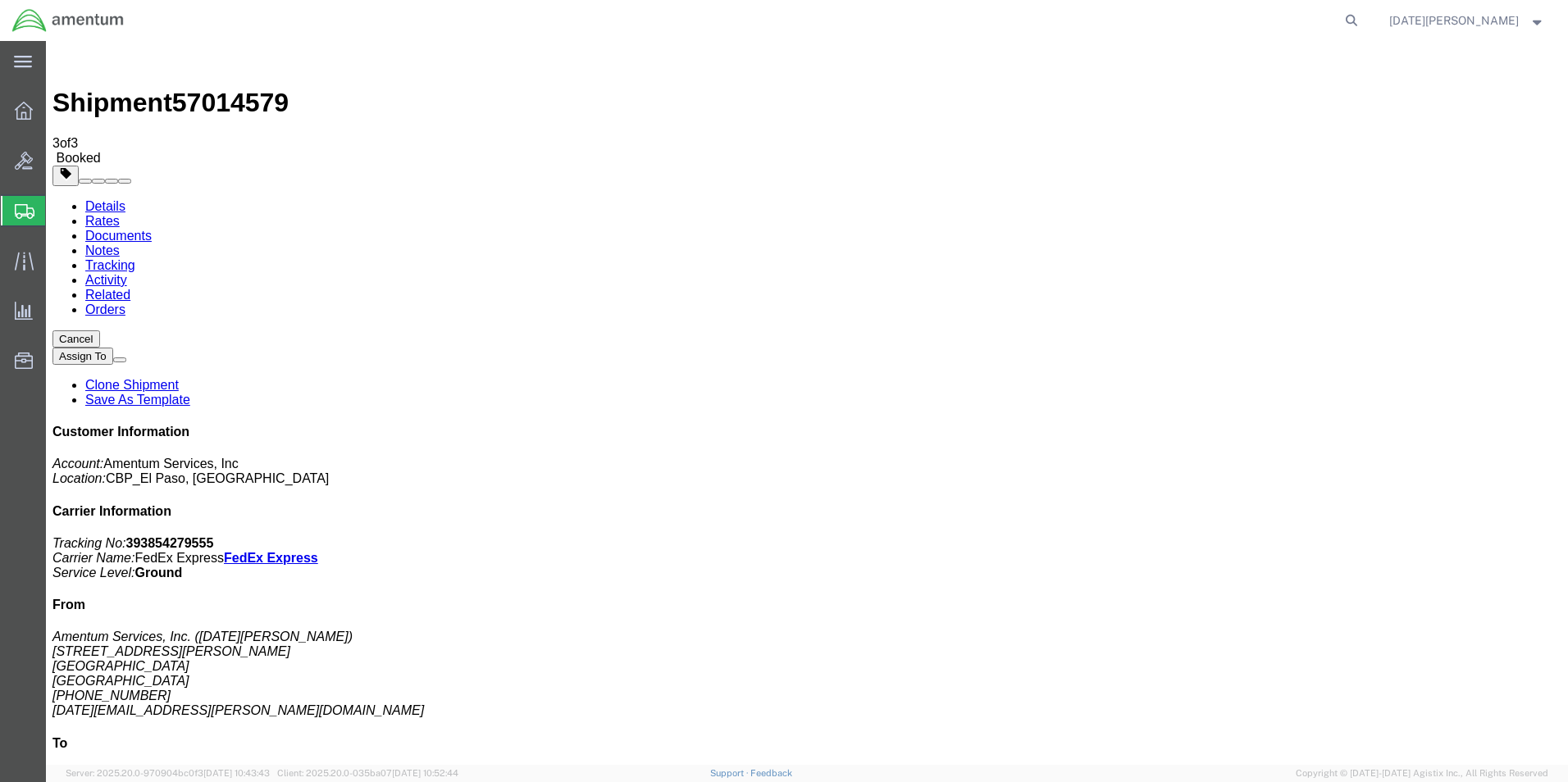
drag, startPoint x: 676, startPoint y: 291, endPoint x: 480, endPoint y: 308, distance: 196.7
click at [0, 0] on span "Create from Template" at bounding box center [0, 0] width 0 height 0
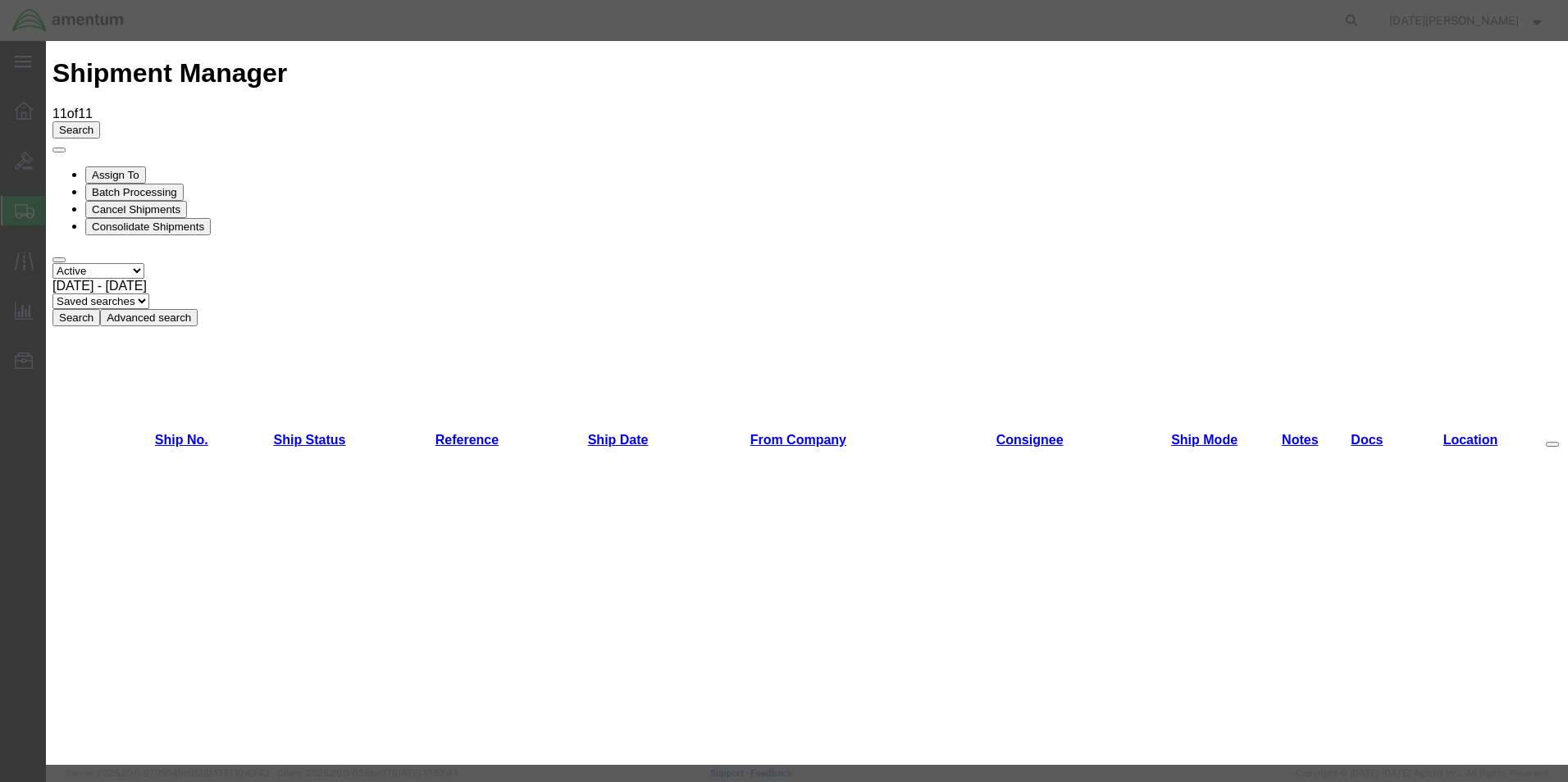
scroll to position [820, 0]
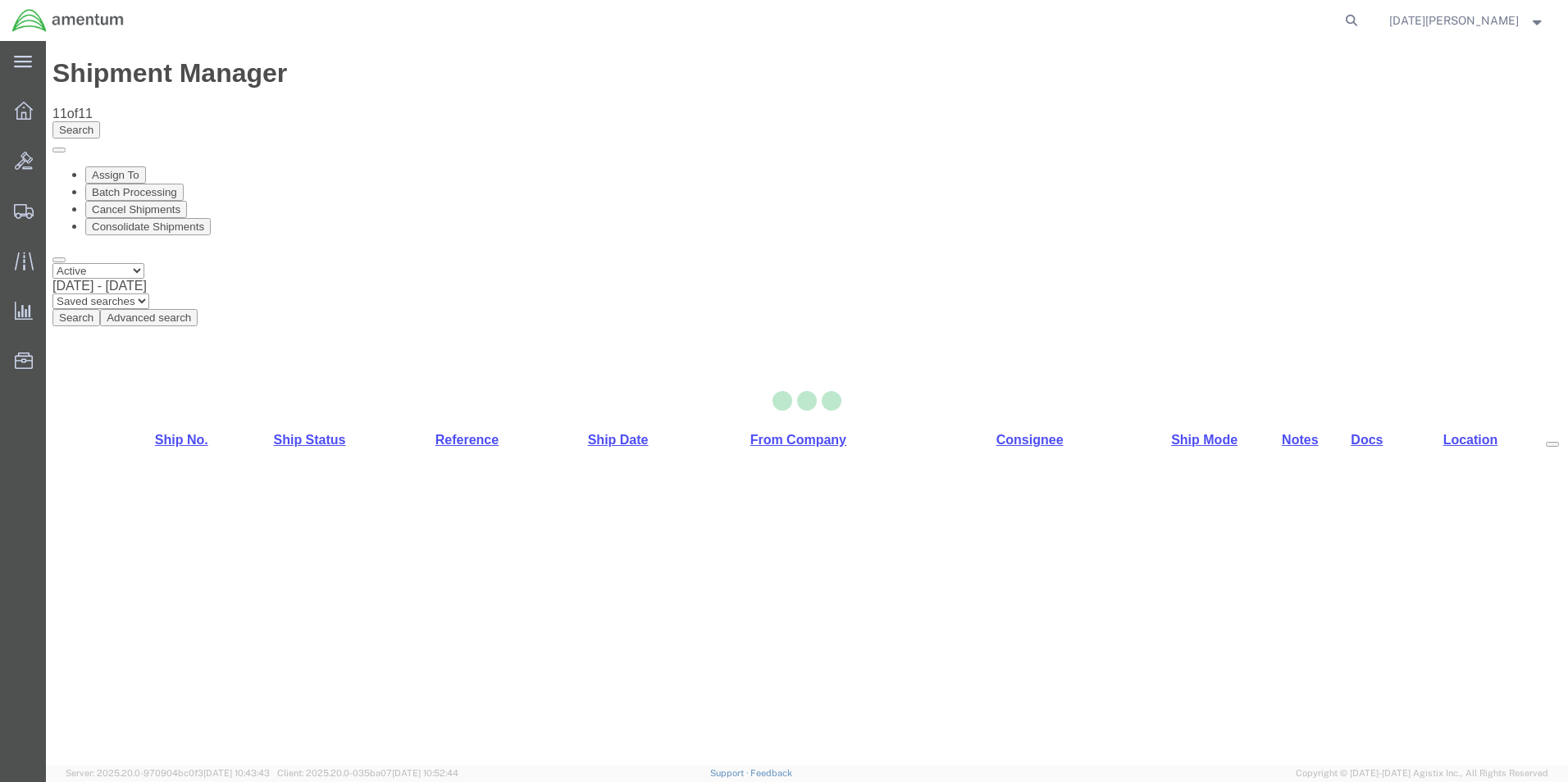
select select "49939"
select select "49930"
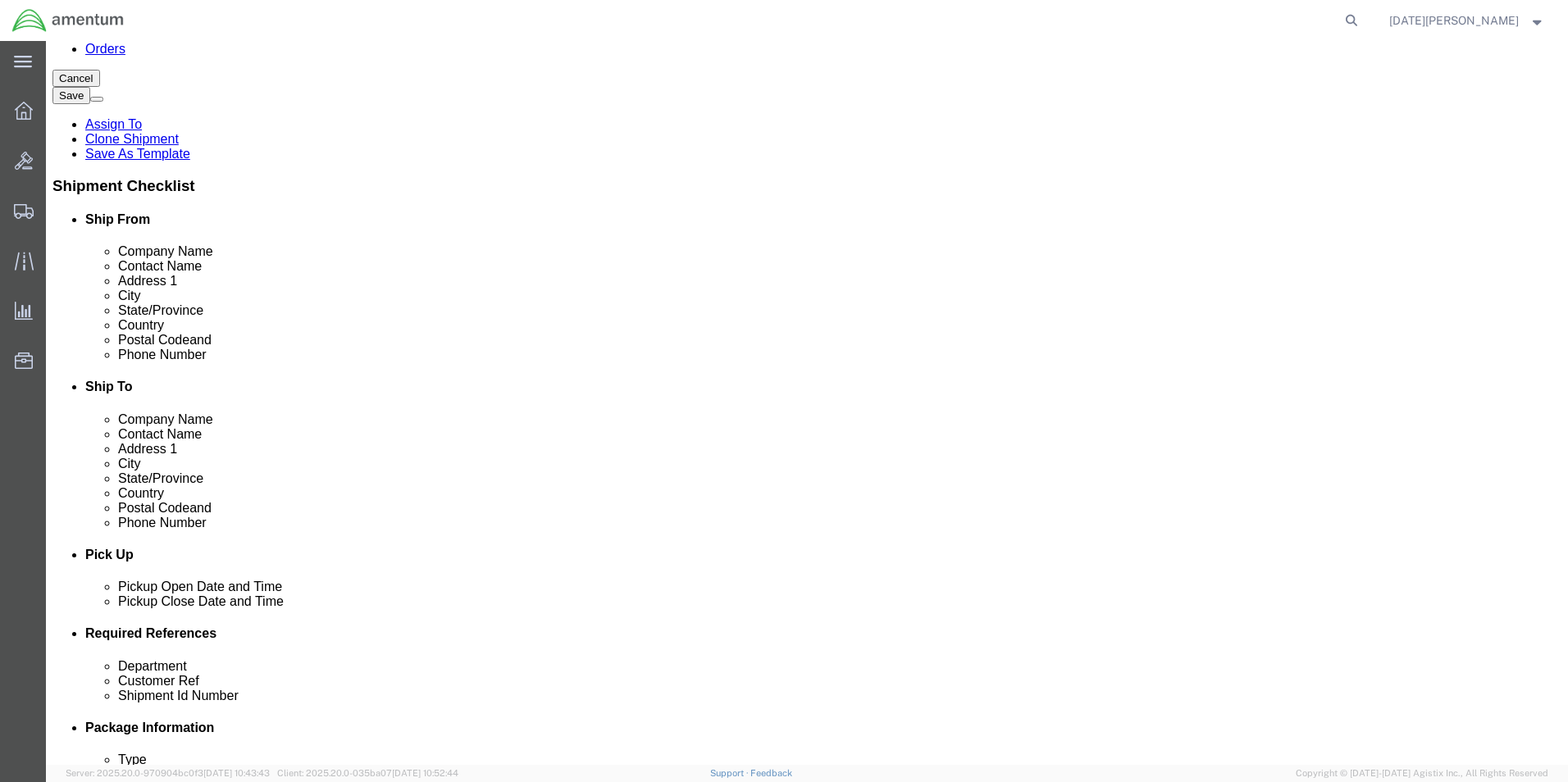
scroll to position [492, 0]
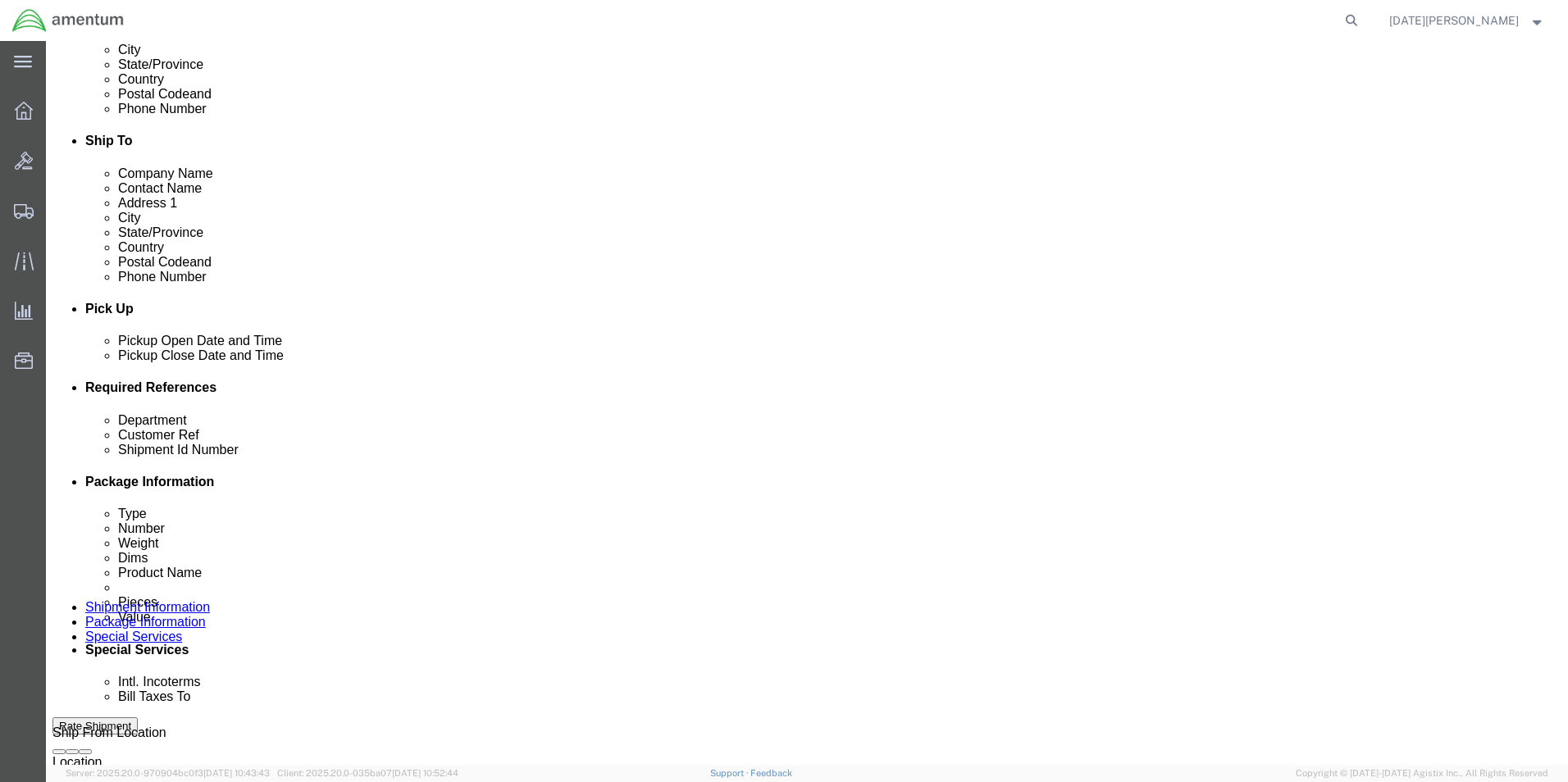
click input "text"
type input "CBP"
type input "614-007949"
click input "614-007949"
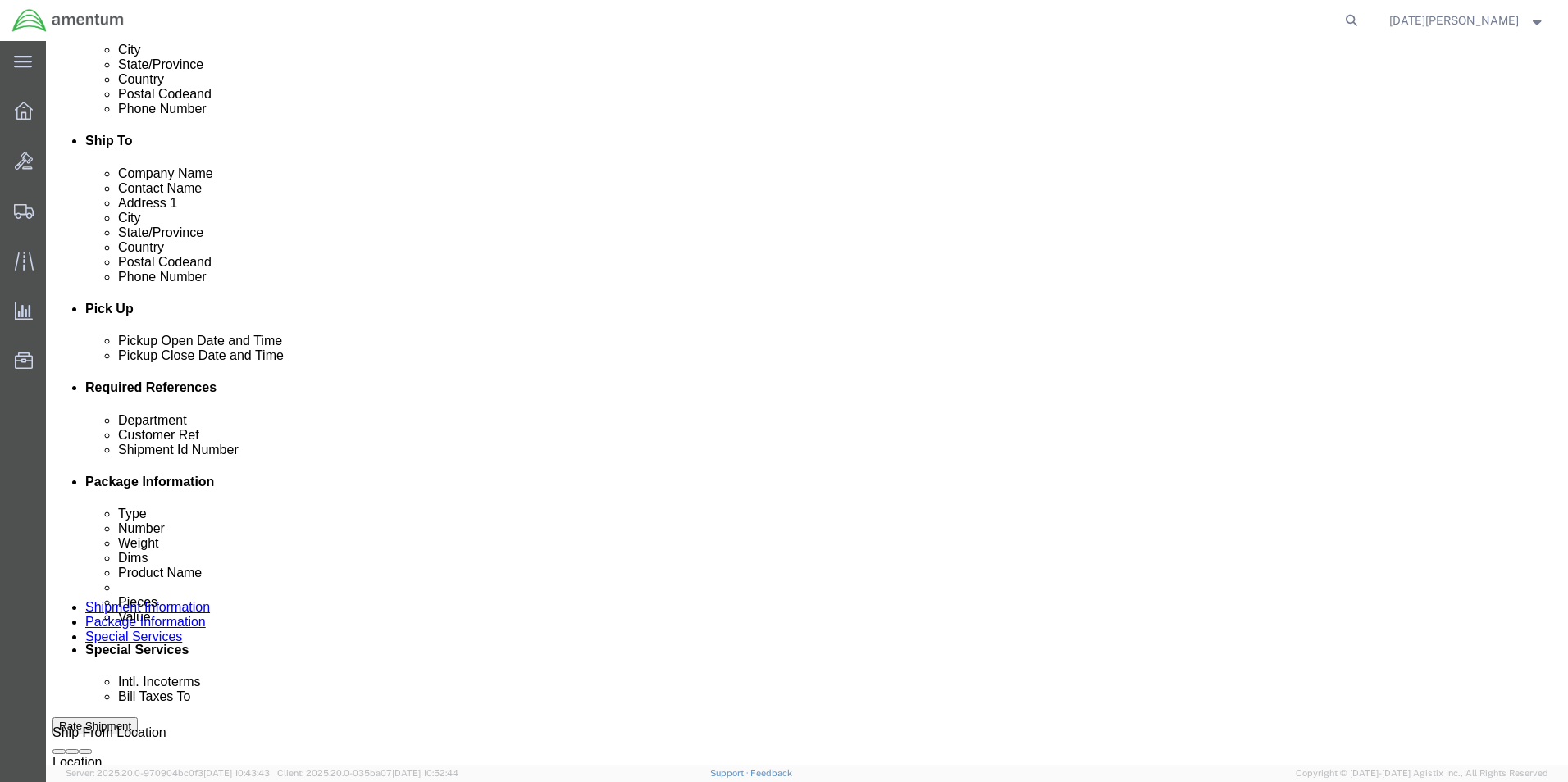
paste input "614-007949"
type input "614-007949"
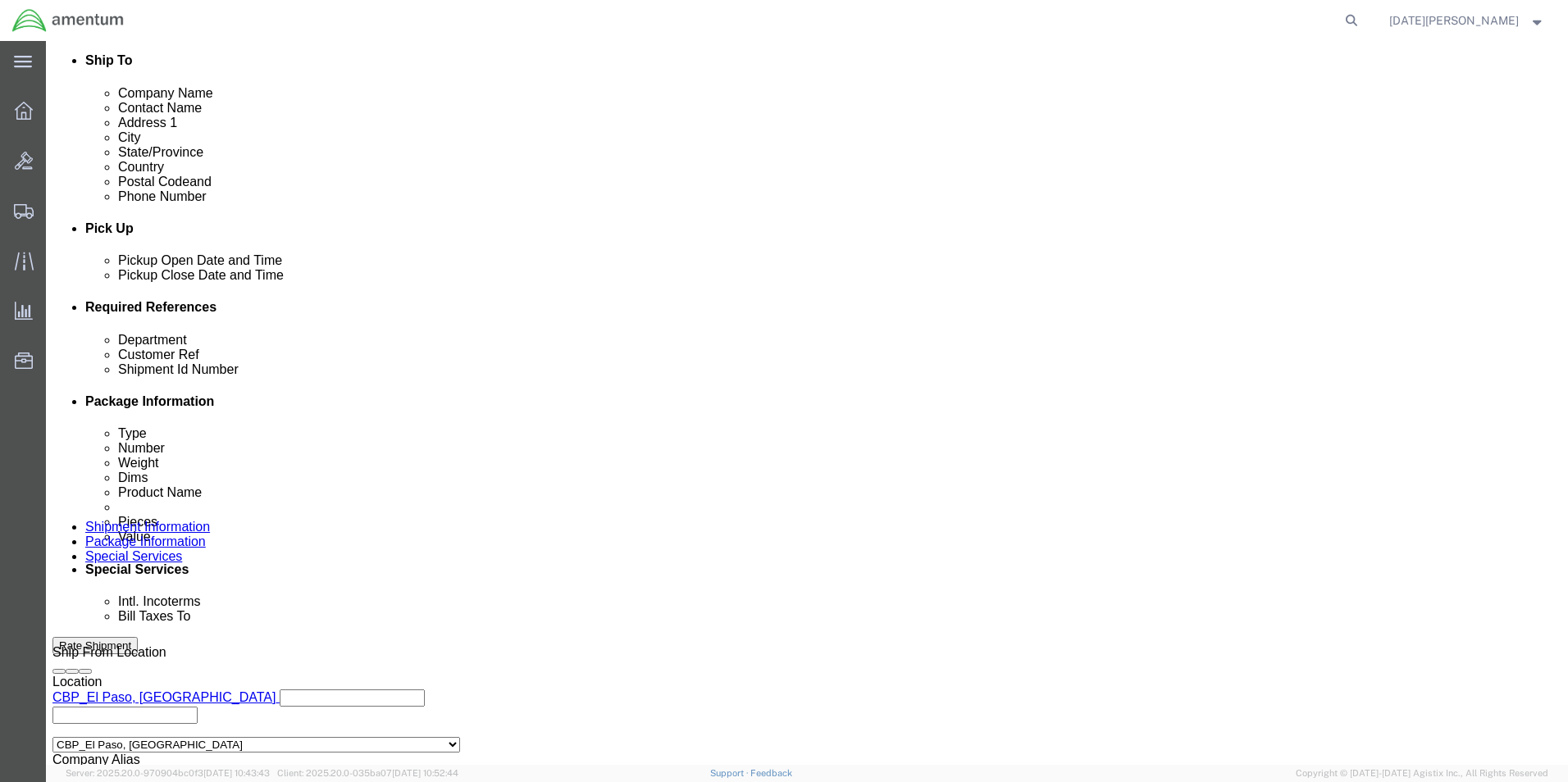
scroll to position [684, 0]
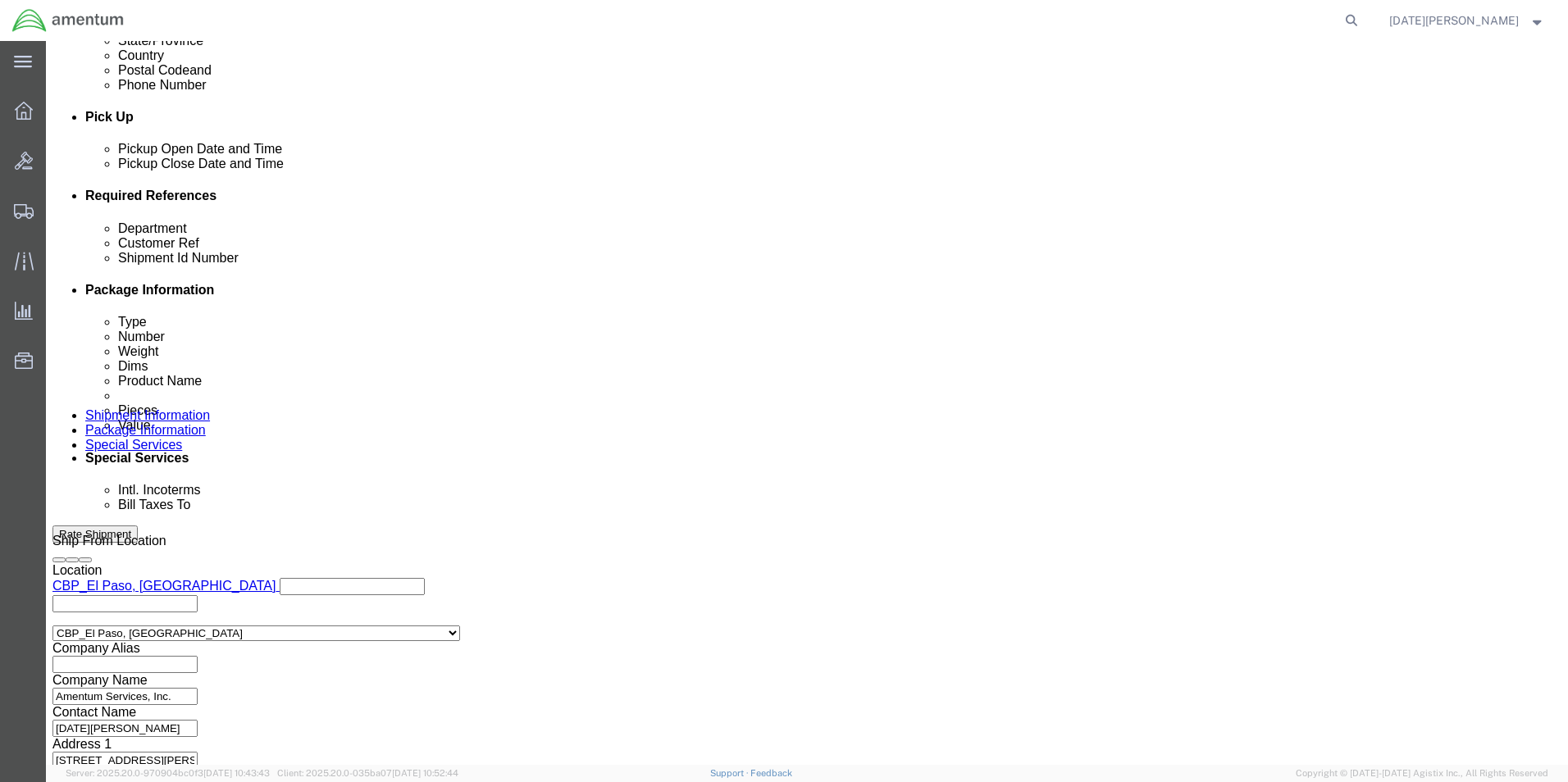
click button "Continue"
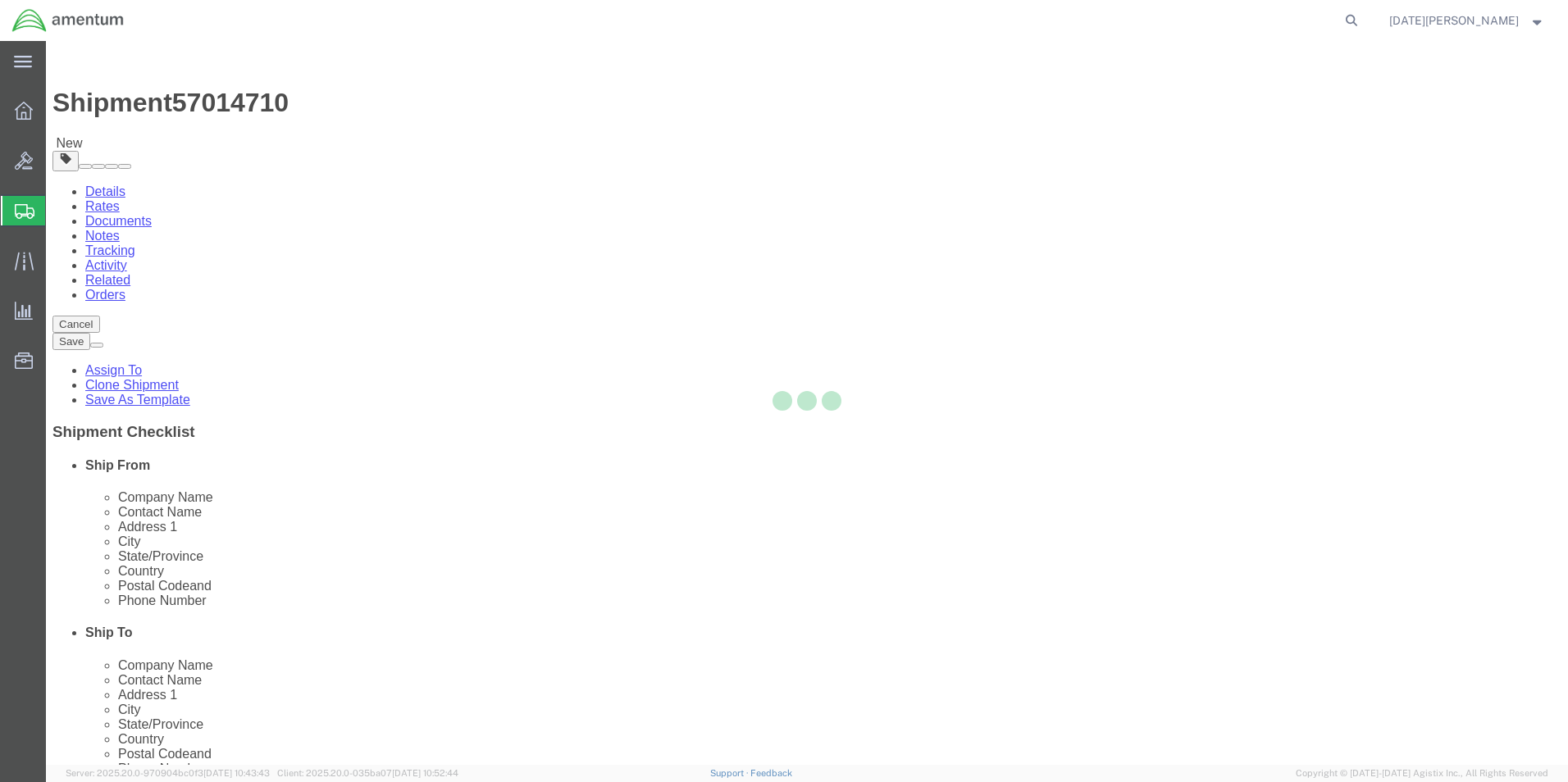
select select "YRPK"
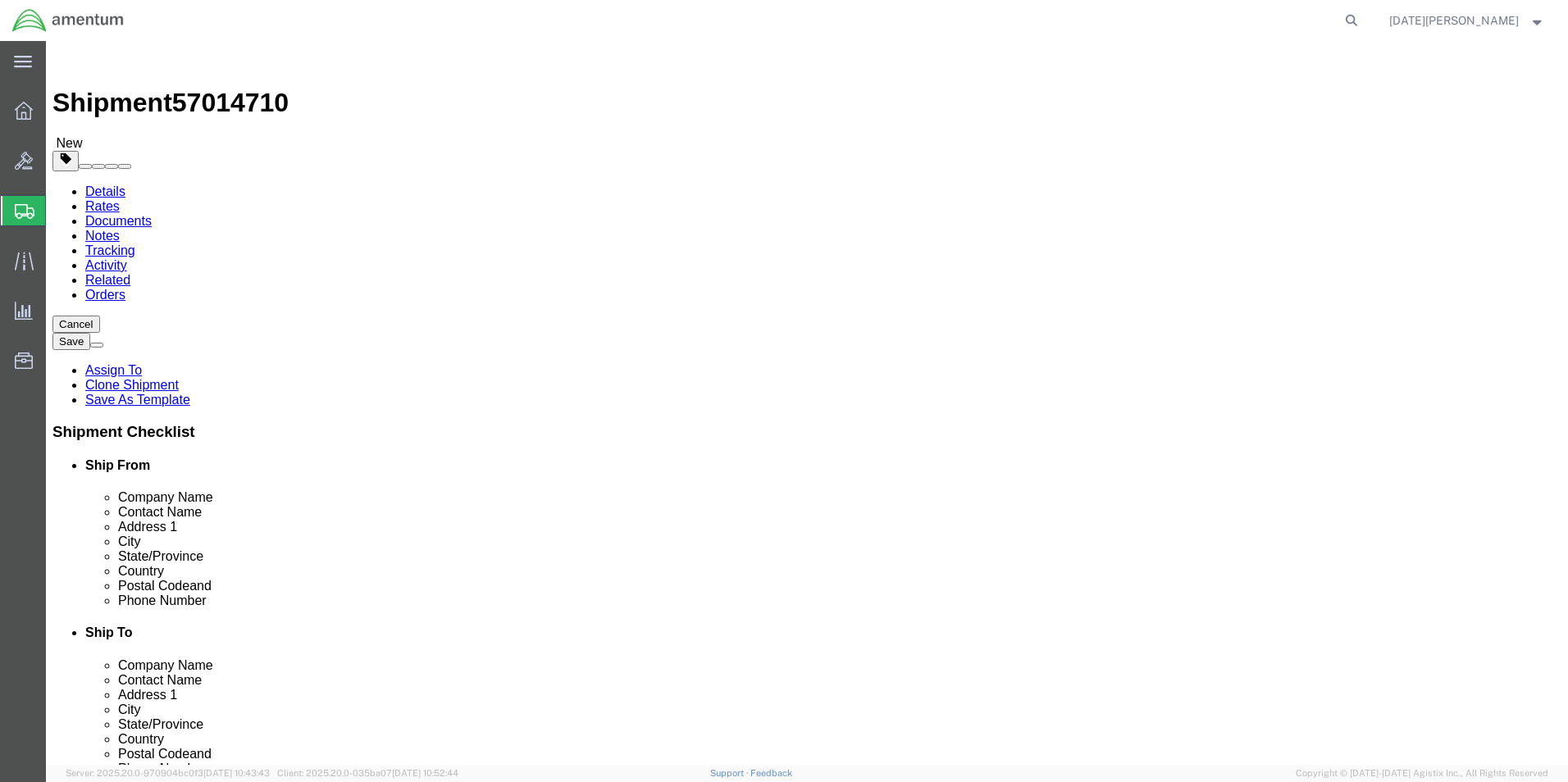
click input "text"
type input "16"
type input "10"
type input "2.30"
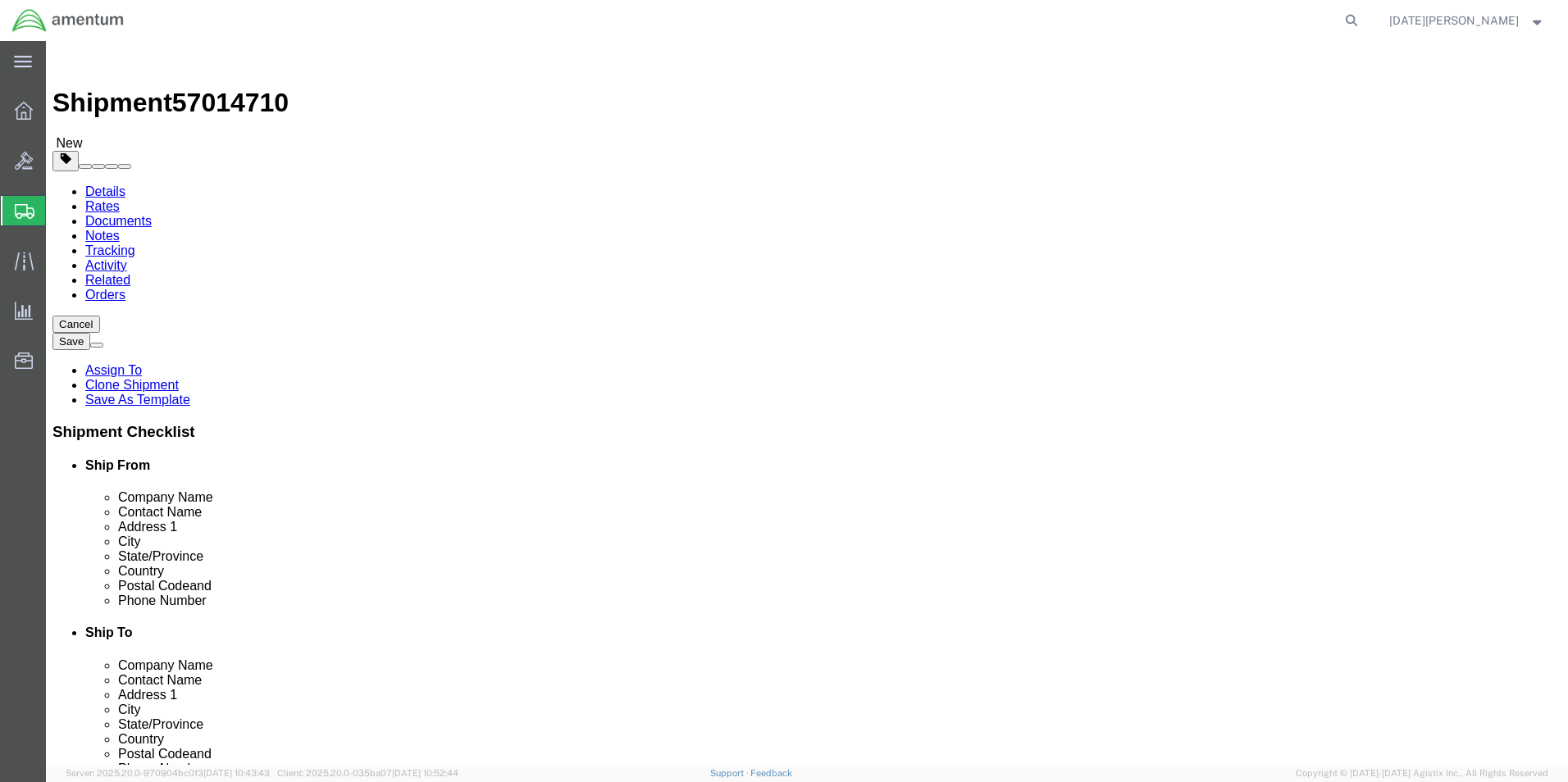
click link "Add Content"
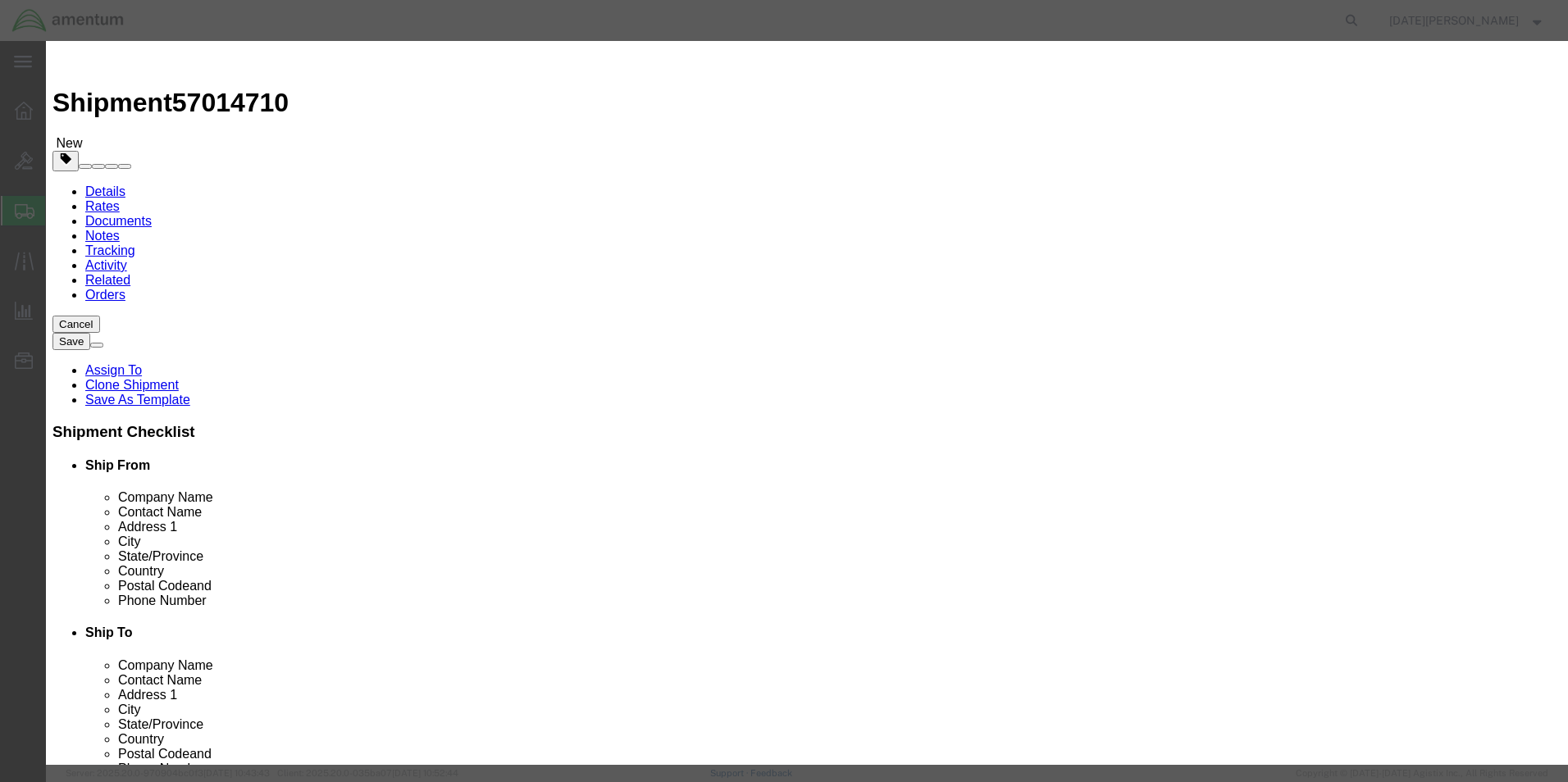
click input "text"
type input "AIRCRAFT REP KITS"
type input "17"
type input "500"
select select "USD"
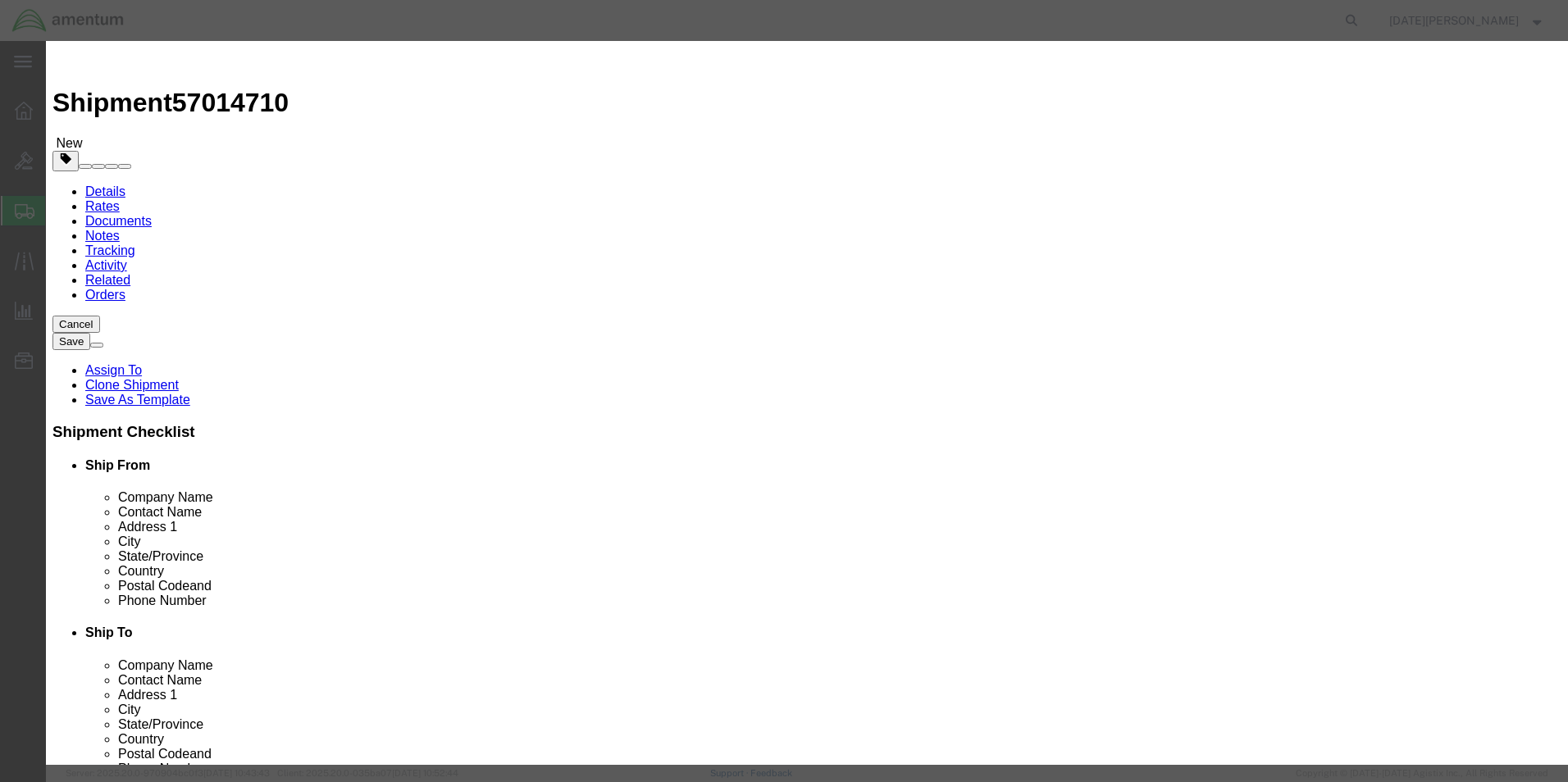
click button "Save & Close"
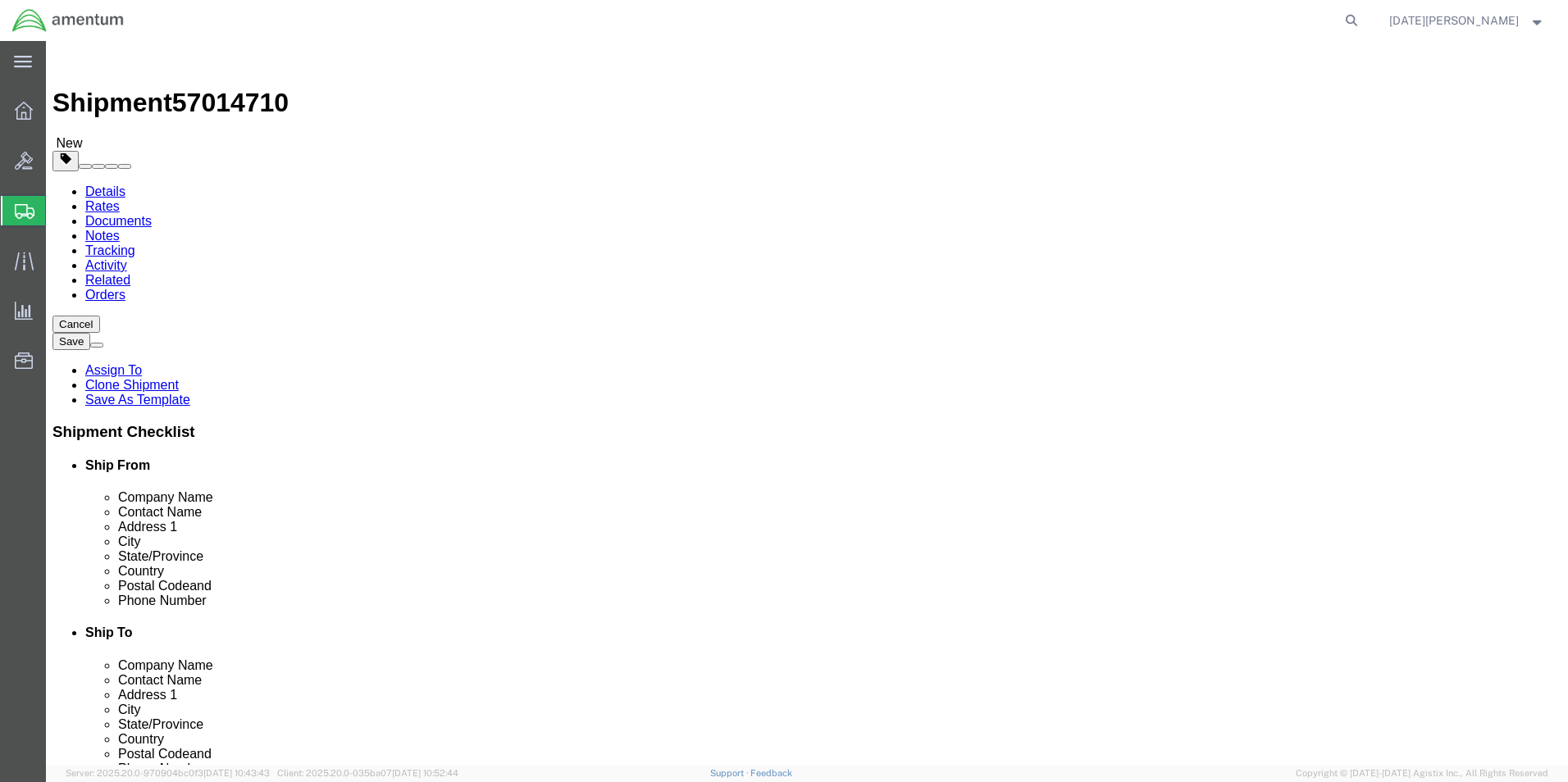
click button "Rate Shipment"
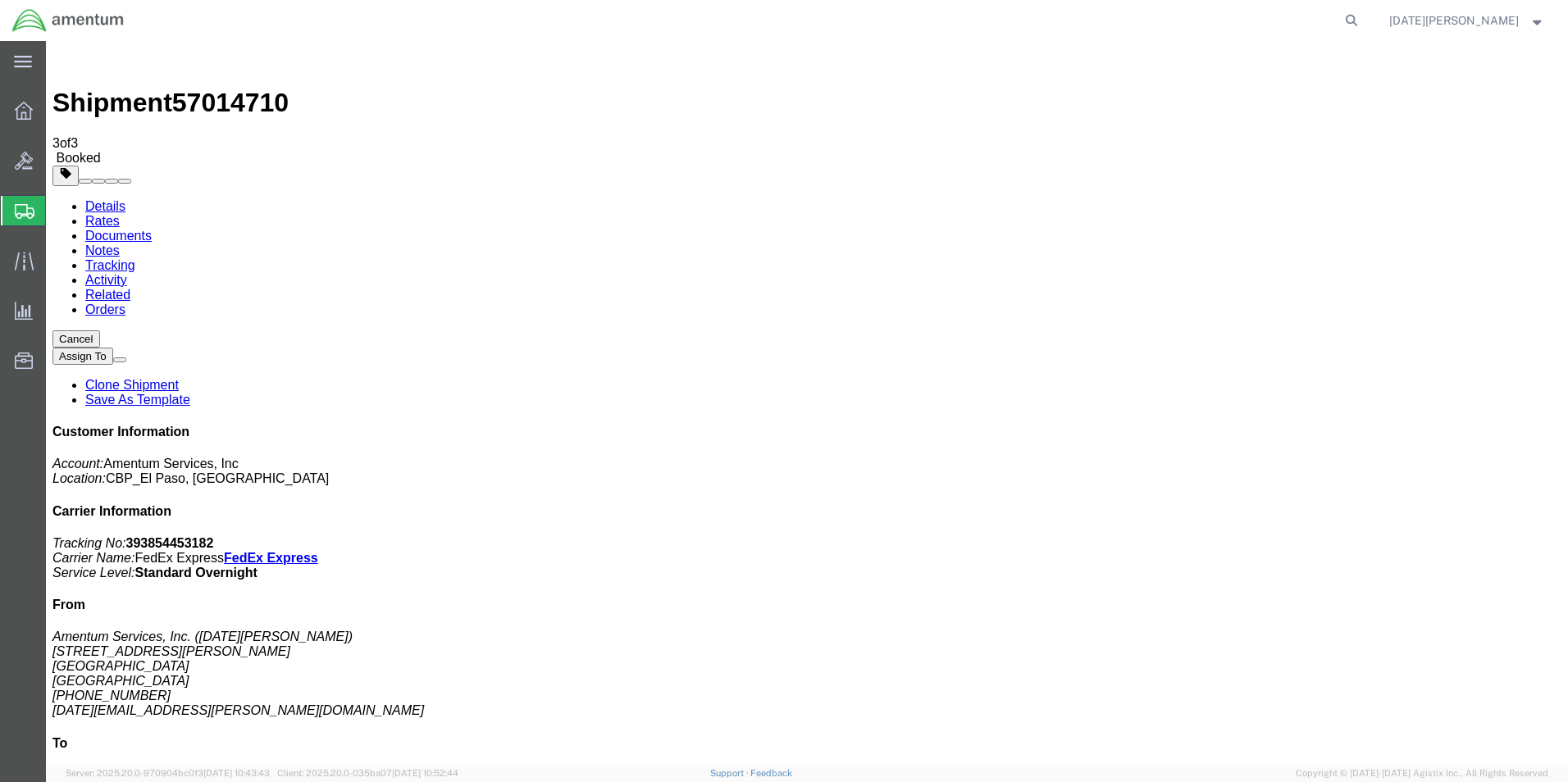
click at [27, 209] on icon at bounding box center [25, 211] width 20 height 15
click at [25, 19] on img at bounding box center [68, 20] width 113 height 25
